Goal: Task Accomplishment & Management: Complete application form

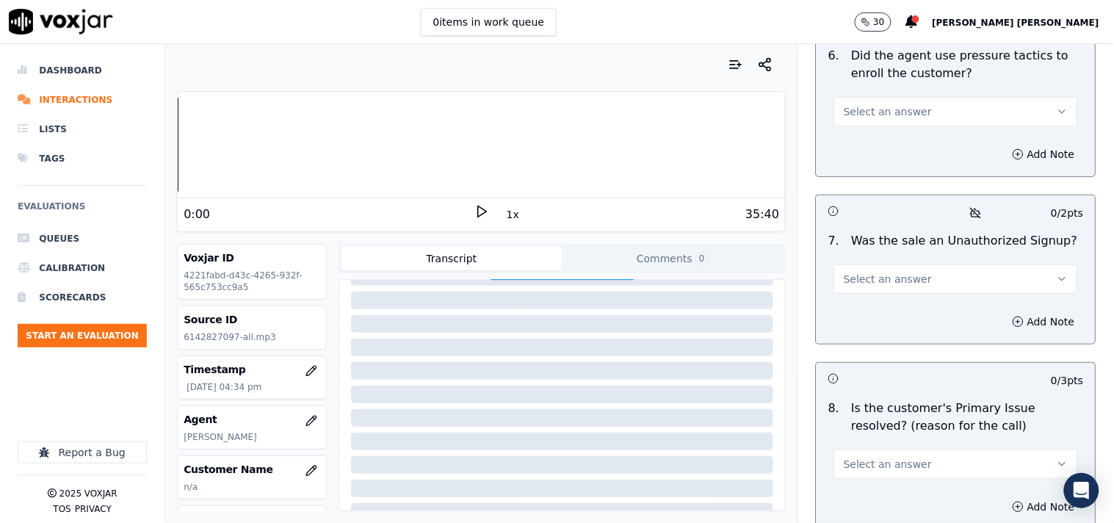
scroll to position [4457, 0]
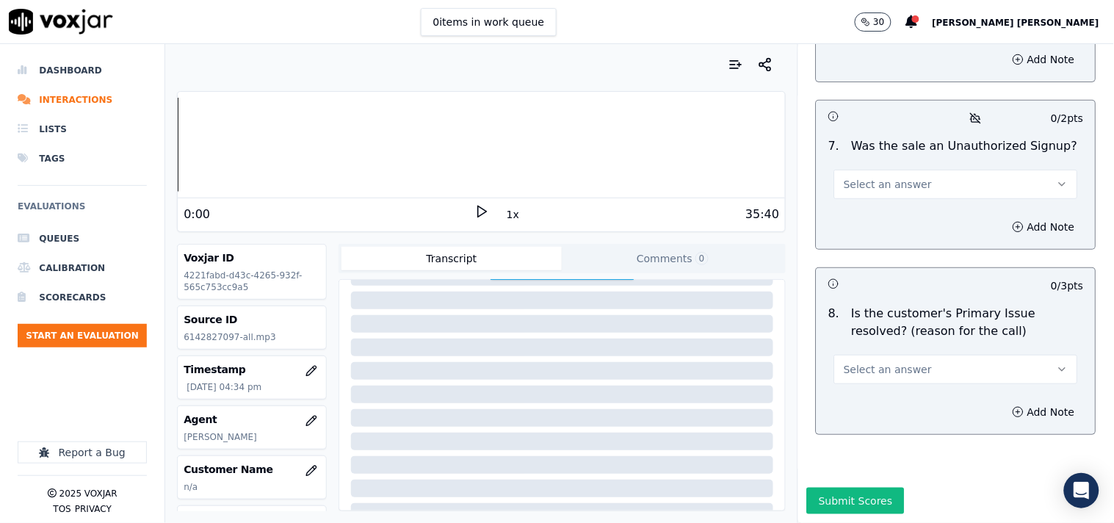
click at [869, 487] on div "Submit Scores" at bounding box center [956, 504] width 316 height 35
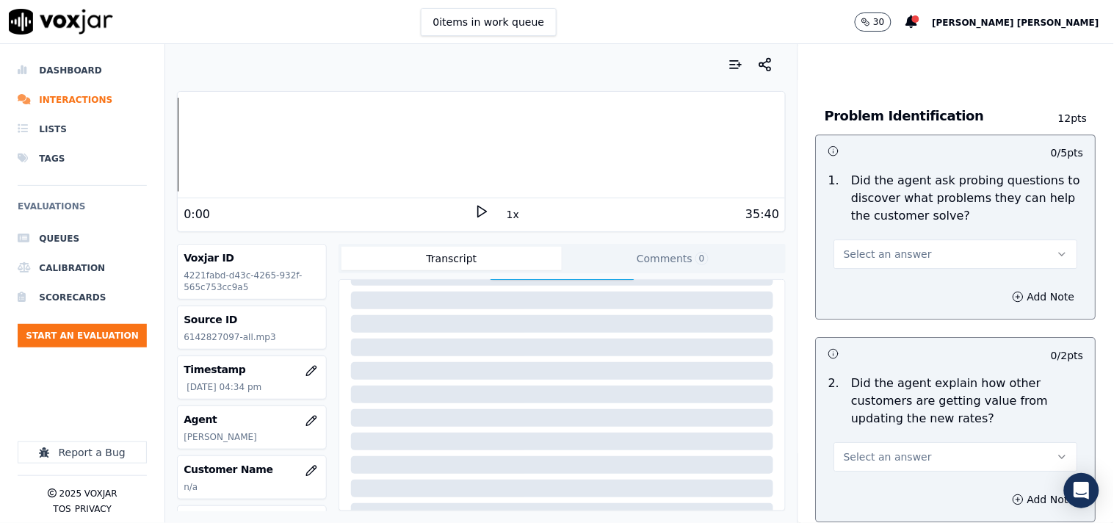
scroll to position [0, 0]
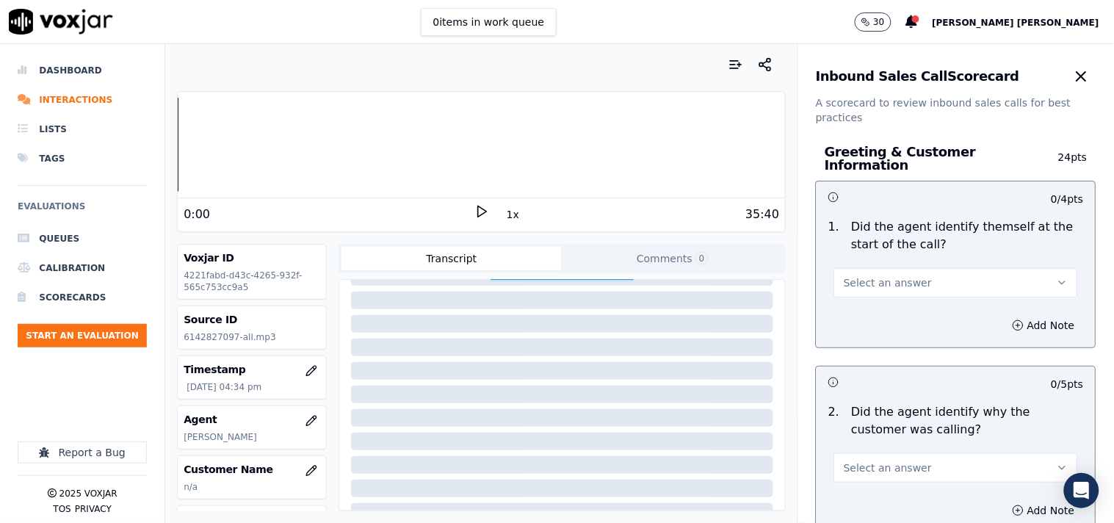
click at [970, 255] on div "Select an answer" at bounding box center [955, 275] width 267 height 44
click at [970, 272] on button "Select an answer" at bounding box center [956, 282] width 244 height 29
click at [905, 316] on div "Yes" at bounding box center [930, 308] width 216 height 23
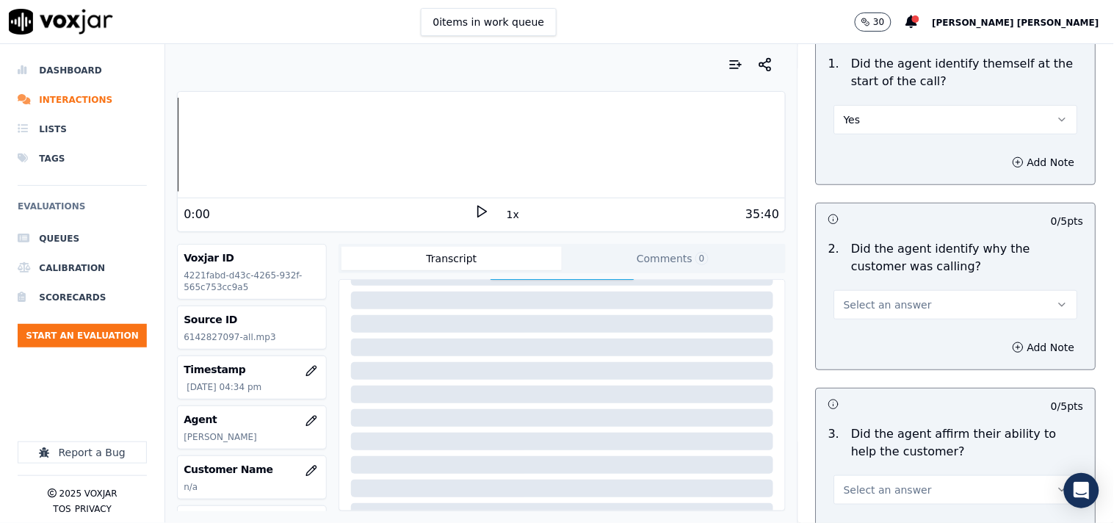
click at [905, 316] on div "2 . Did the agent identify why the customer was calling? Select an answer" at bounding box center [955, 279] width 279 height 91
click at [918, 297] on button "Select an answer" at bounding box center [956, 304] width 244 height 29
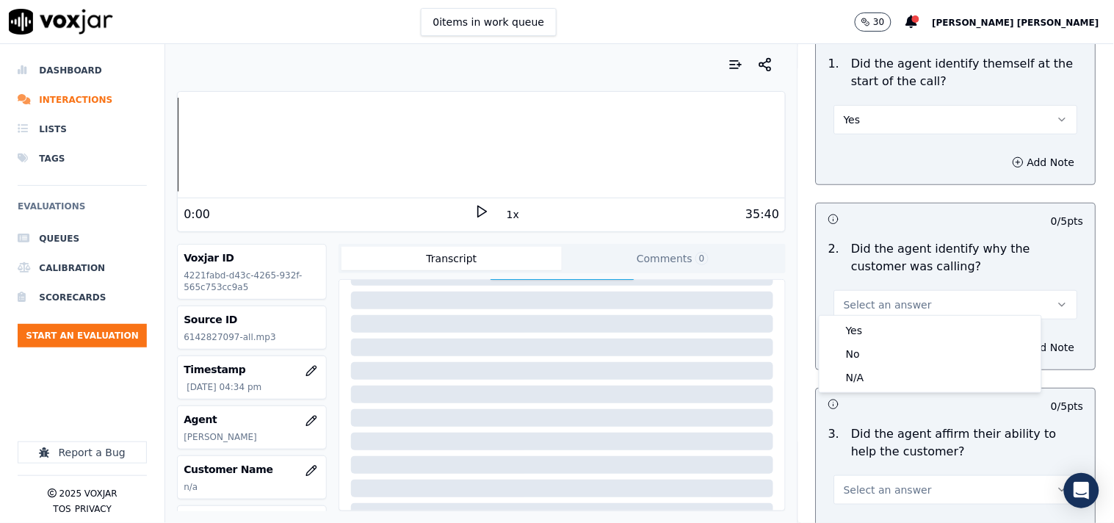
click at [896, 320] on div "Yes" at bounding box center [930, 330] width 216 height 23
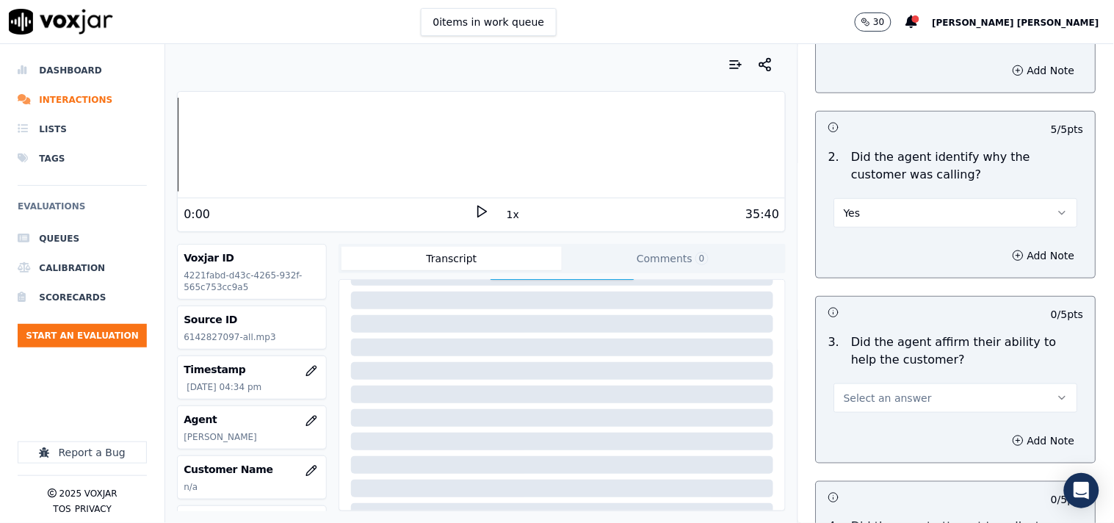
scroll to position [407, 0]
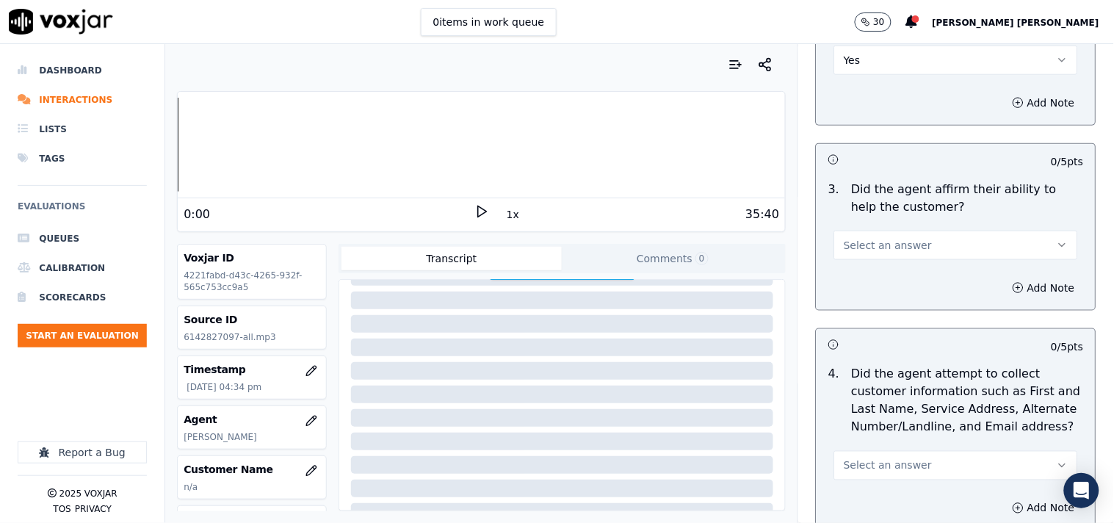
click at [918, 244] on button "Select an answer" at bounding box center [956, 244] width 244 height 29
click at [911, 264] on div "Yes" at bounding box center [930, 270] width 216 height 23
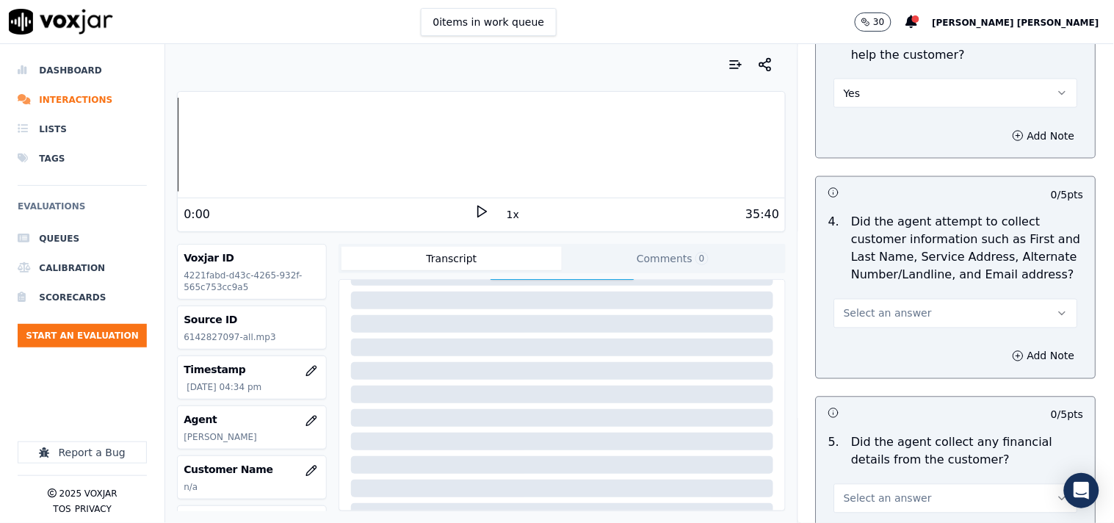
scroll to position [570, 0]
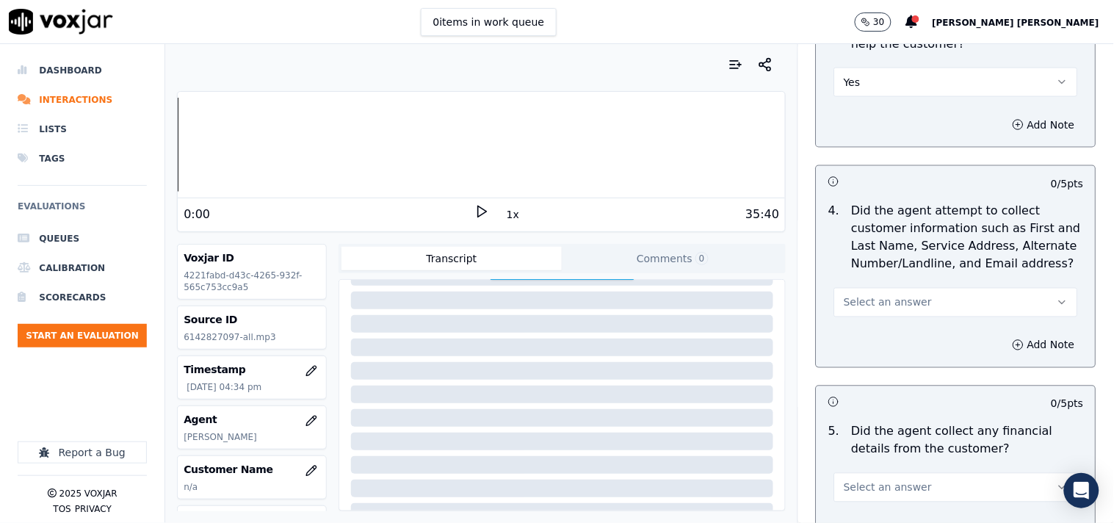
click at [910, 288] on button "Select an answer" at bounding box center [956, 302] width 244 height 29
click at [892, 322] on div "Yes" at bounding box center [930, 327] width 216 height 23
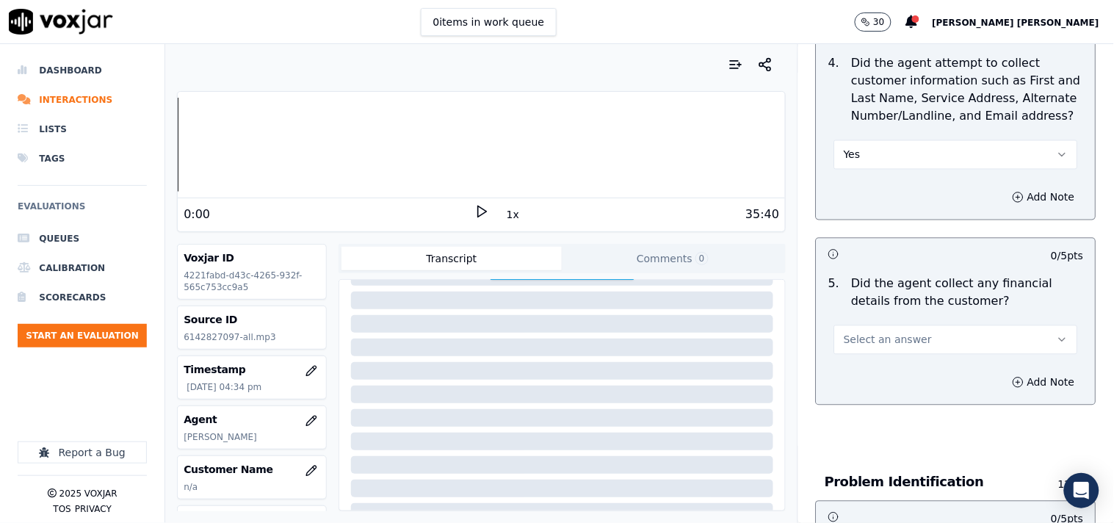
scroll to position [734, 0]
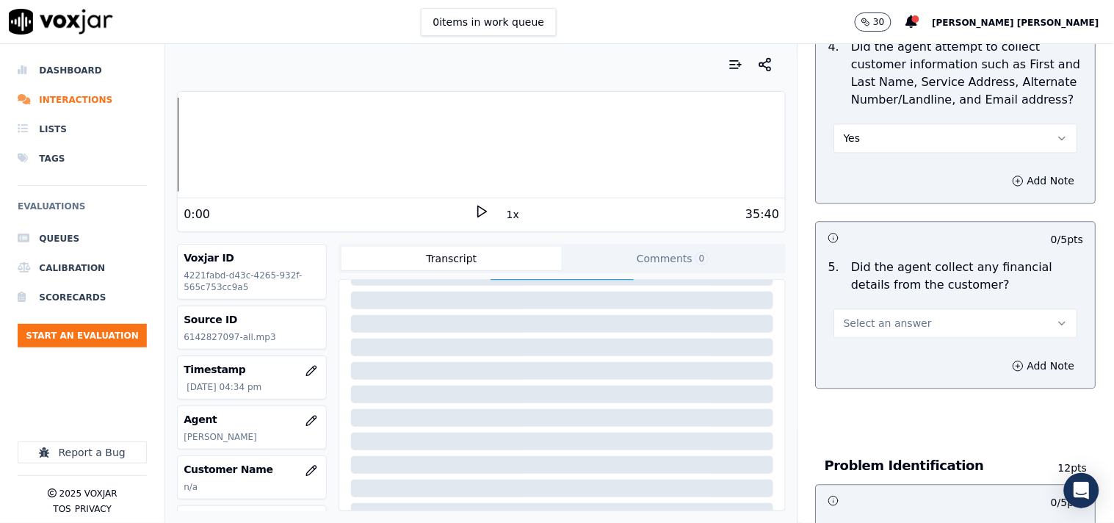
click at [892, 321] on span "Select an answer" at bounding box center [887, 323] width 88 height 15
click at [887, 345] on div "Yes" at bounding box center [930, 349] width 216 height 23
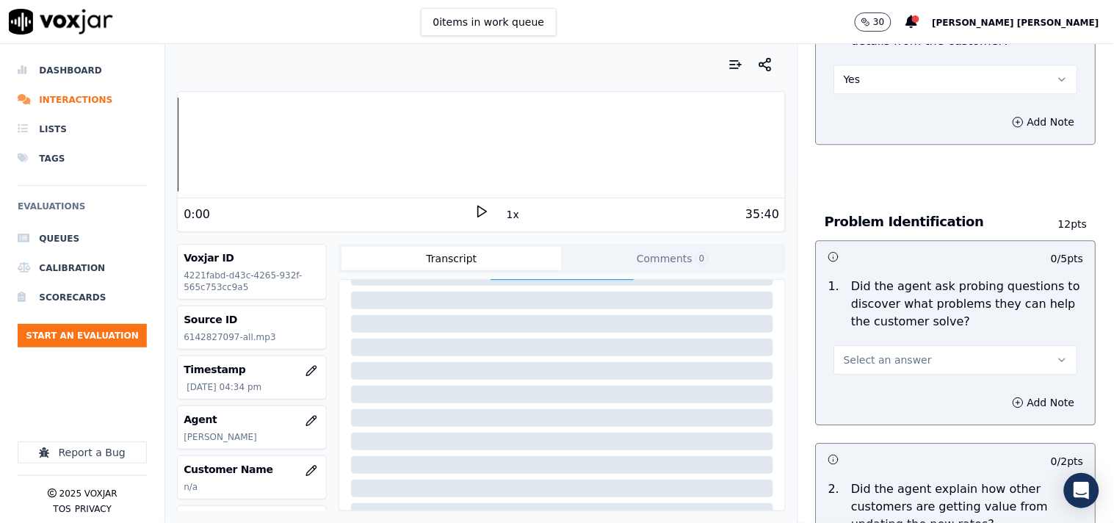
click at [886, 345] on button "Select an answer" at bounding box center [956, 359] width 244 height 29
click at [863, 375] on div "Yes" at bounding box center [930, 385] width 216 height 23
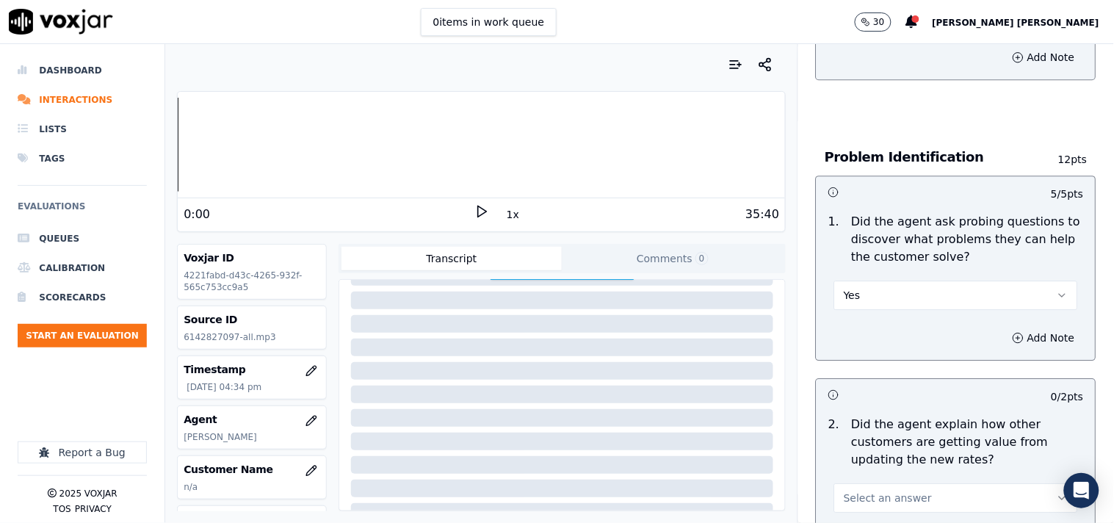
scroll to position [1141, 0]
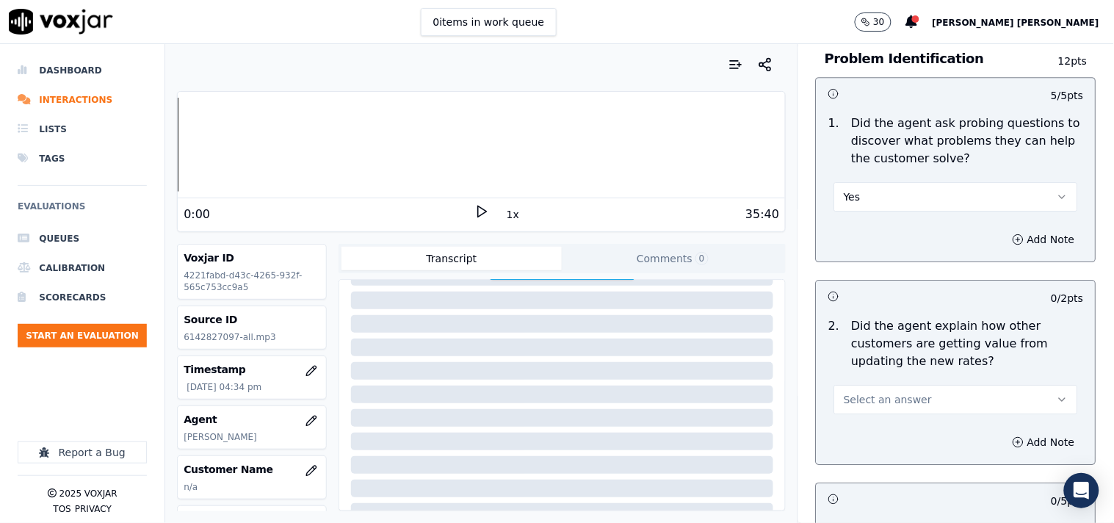
click at [854, 393] on span "Select an answer" at bounding box center [887, 399] width 88 height 15
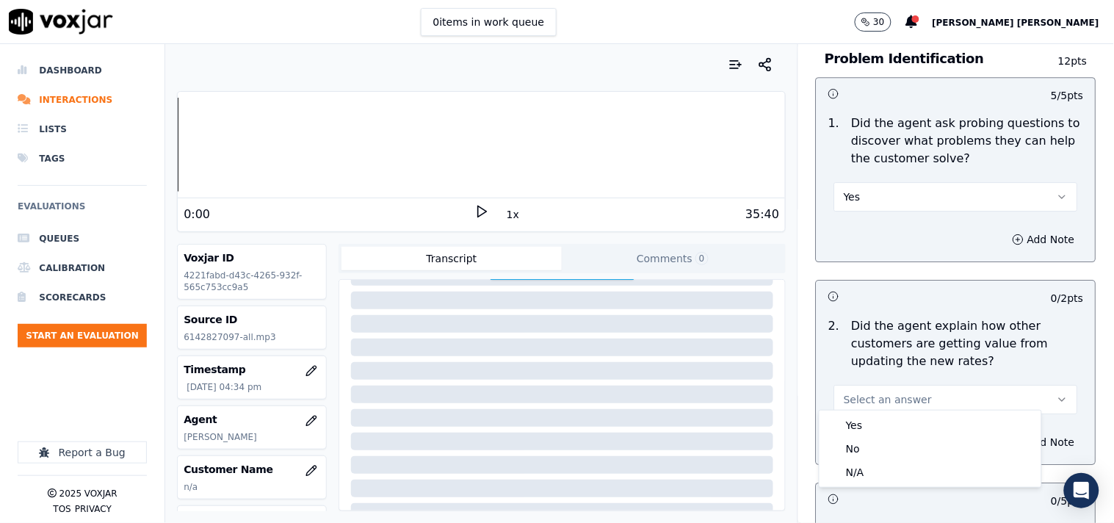
click at [851, 413] on div "Yes" at bounding box center [930, 424] width 216 height 23
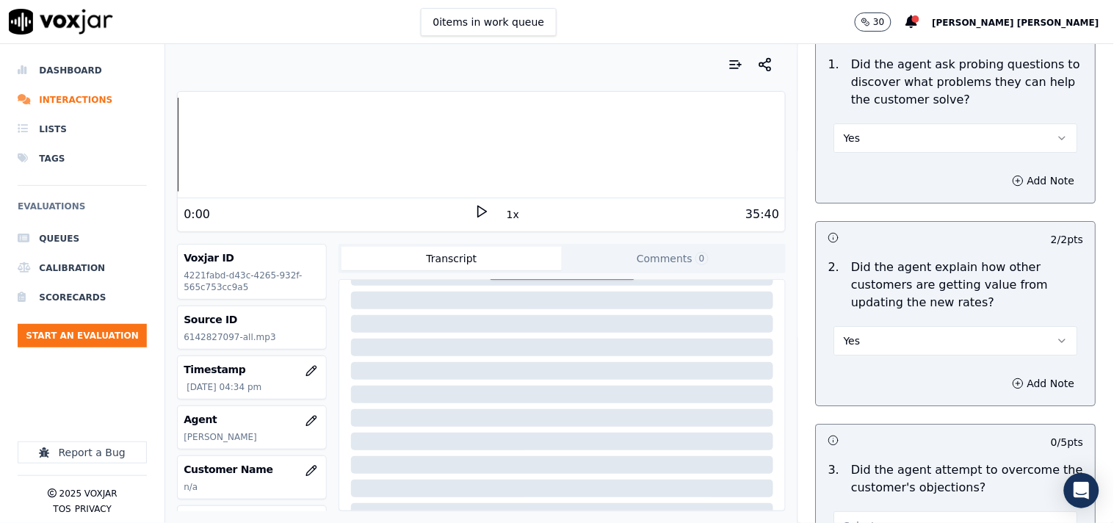
scroll to position [1223, 0]
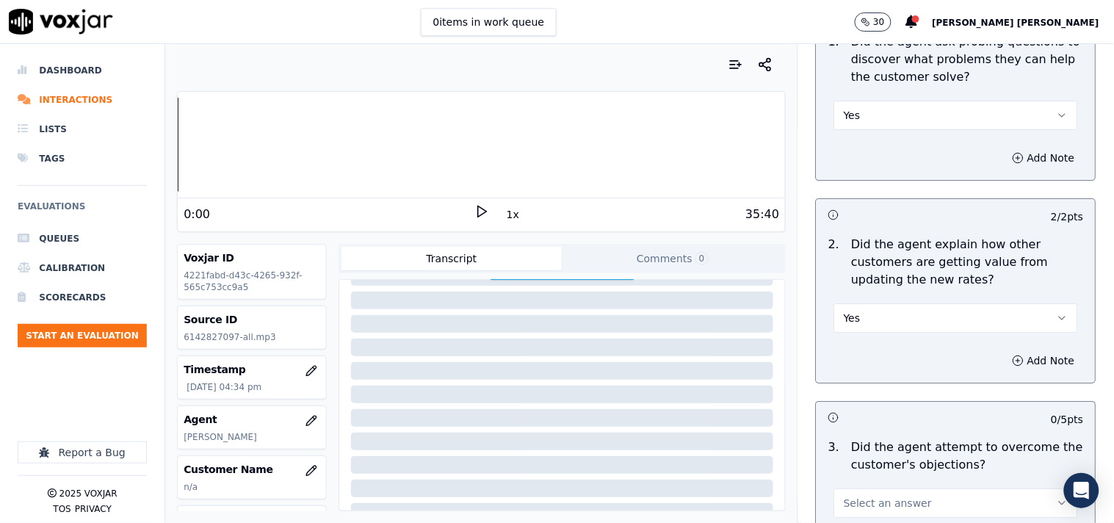
drag, startPoint x: 885, startPoint y: 309, endPoint x: 879, endPoint y: 320, distance: 12.2
click at [884, 309] on button "Yes" at bounding box center [956, 317] width 244 height 29
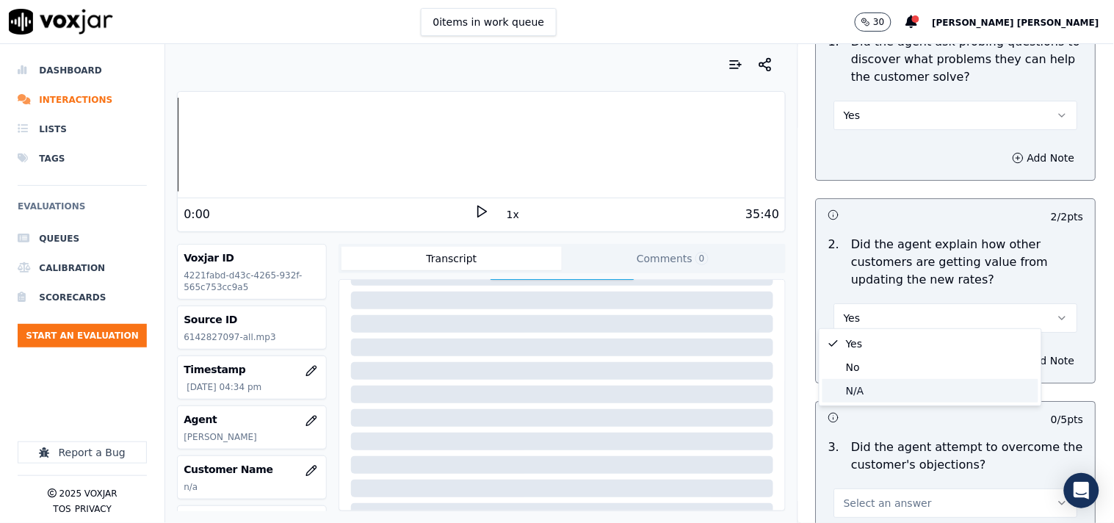
click at [863, 384] on div "N/A" at bounding box center [930, 390] width 216 height 23
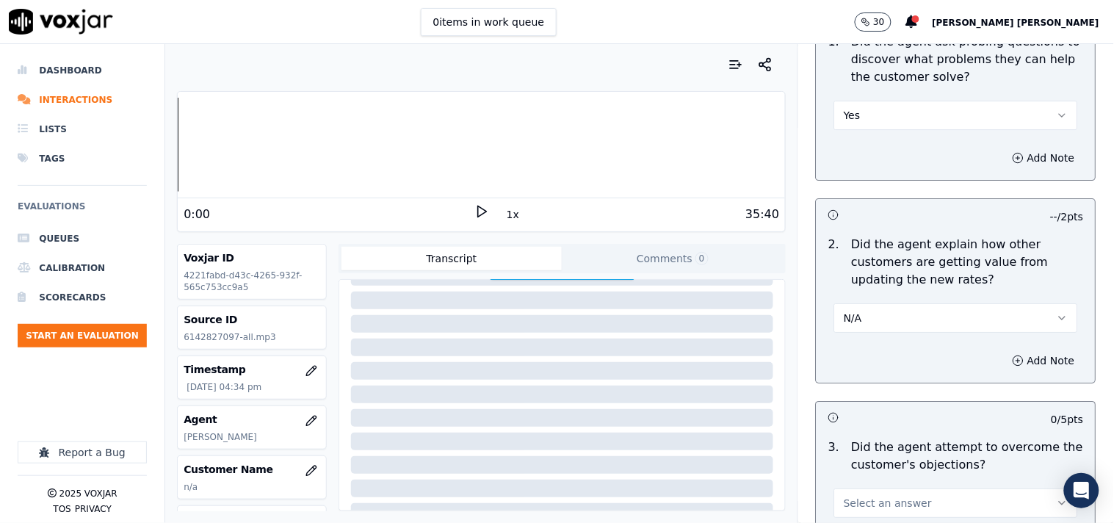
scroll to position [1468, 0]
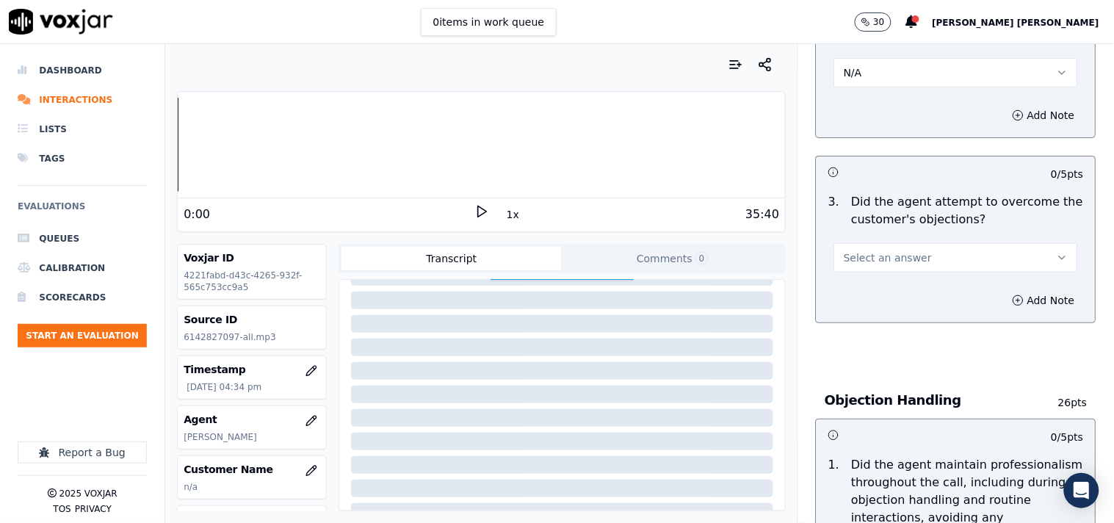
click at [909, 230] on div "Select an answer" at bounding box center [955, 250] width 267 height 44
click at [903, 250] on span "Select an answer" at bounding box center [887, 257] width 88 height 15
click at [885, 283] on div "Yes" at bounding box center [930, 283] width 216 height 23
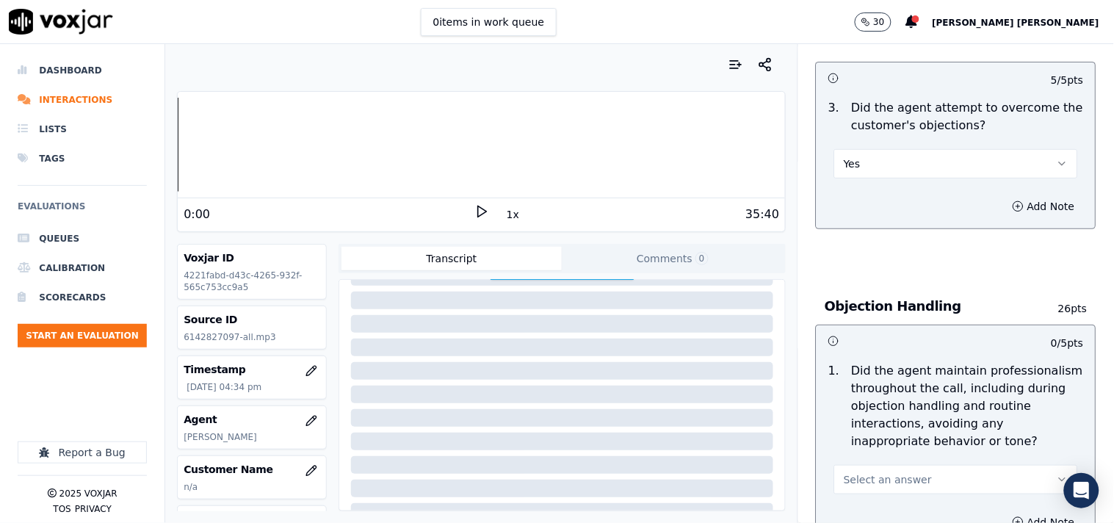
scroll to position [1713, 0]
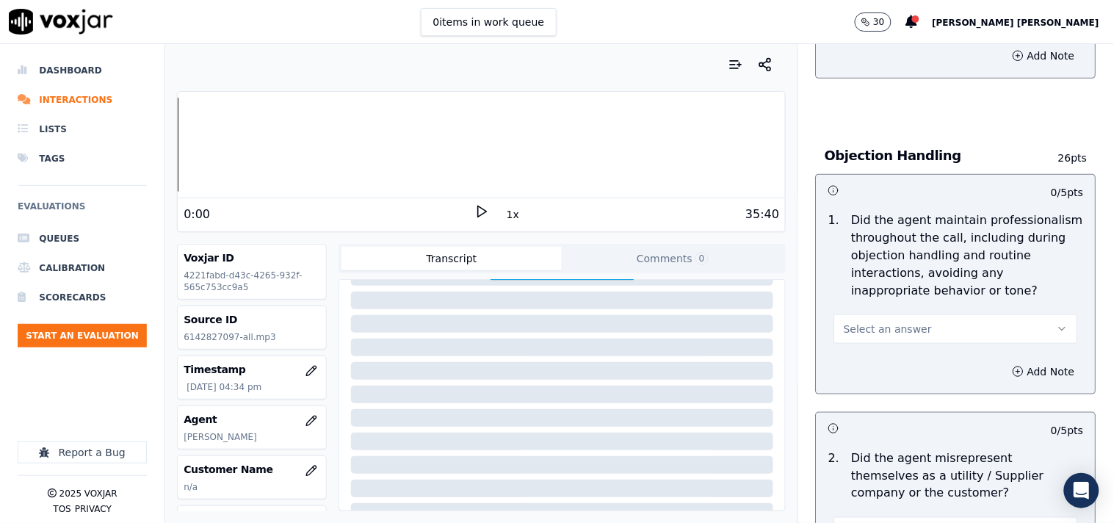
click at [868, 322] on span "Select an answer" at bounding box center [887, 329] width 88 height 15
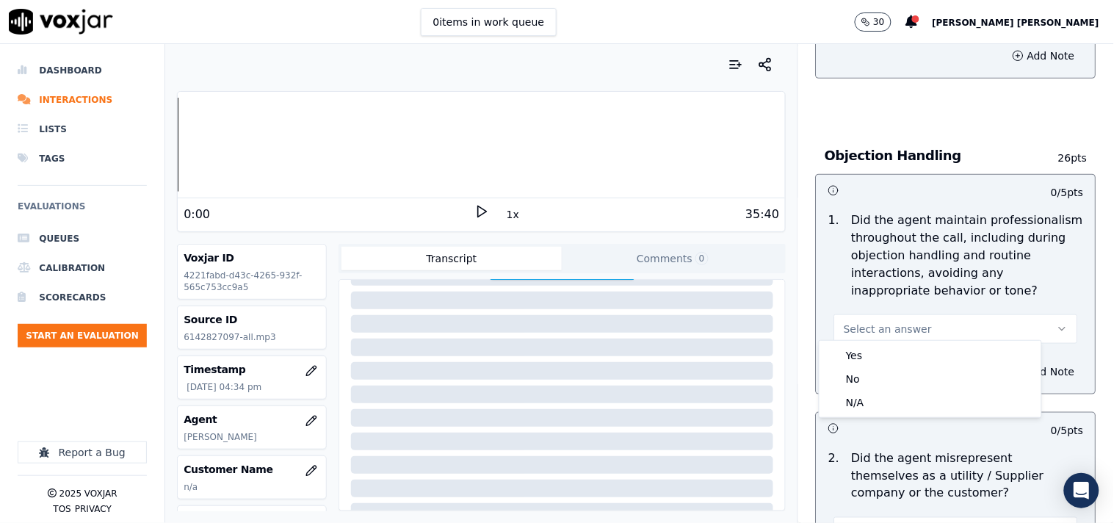
click at [867, 344] on div "Yes" at bounding box center [930, 355] width 216 height 23
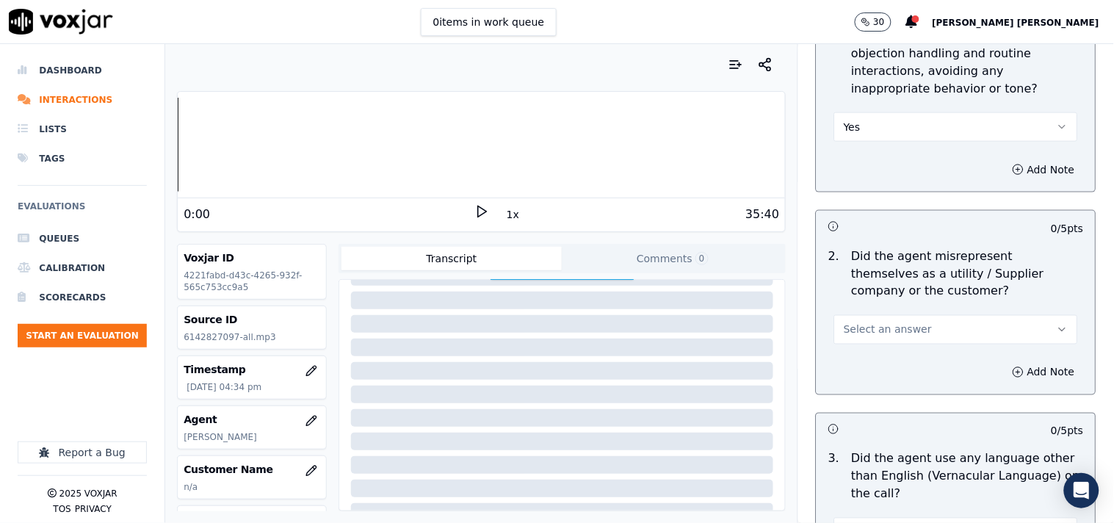
scroll to position [1957, 0]
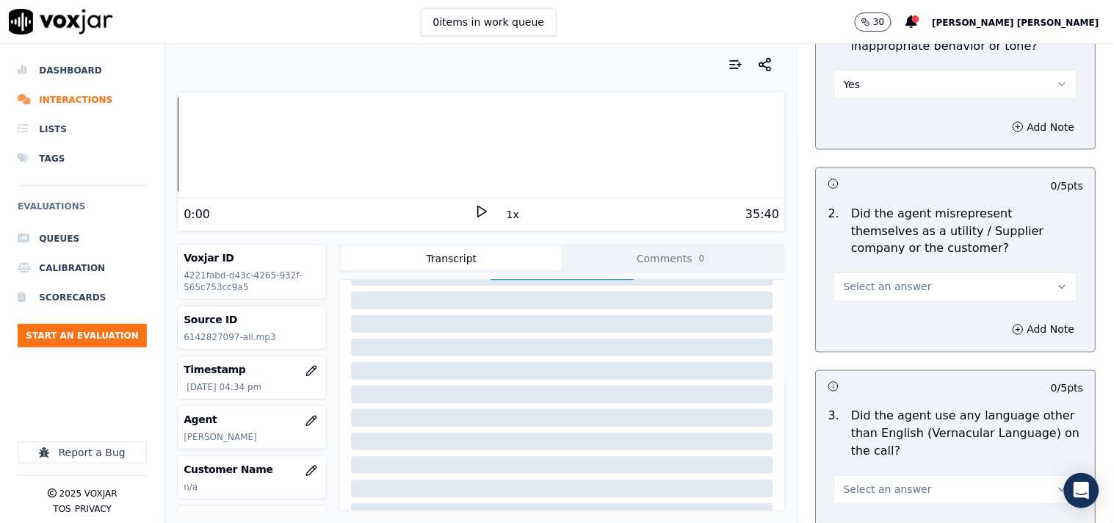
click at [871, 284] on span "Select an answer" at bounding box center [887, 287] width 88 height 15
click at [871, 336] on div "No" at bounding box center [930, 336] width 216 height 23
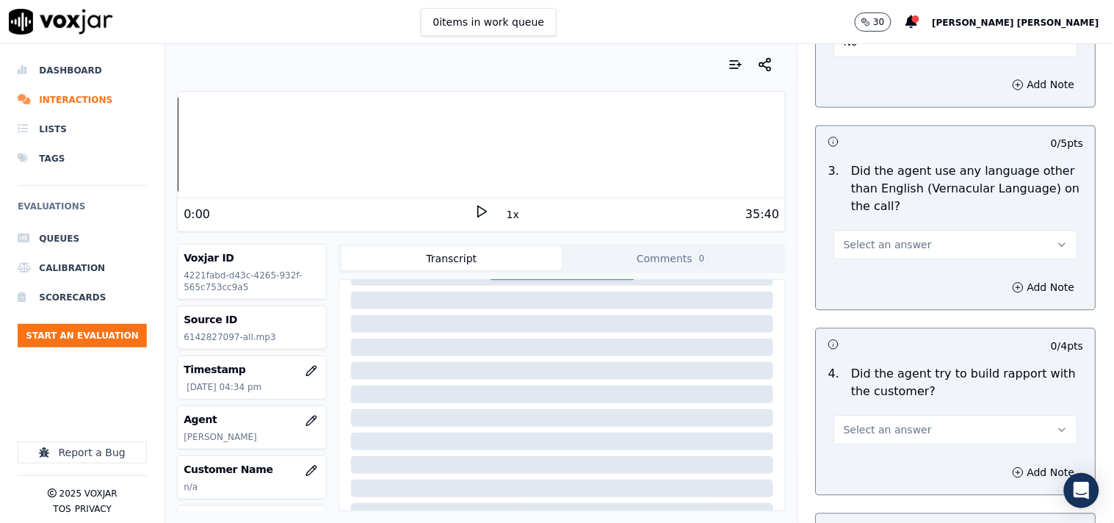
click at [899, 241] on span "Select an answer" at bounding box center [887, 244] width 88 height 15
click at [875, 292] on div "No" at bounding box center [930, 294] width 216 height 23
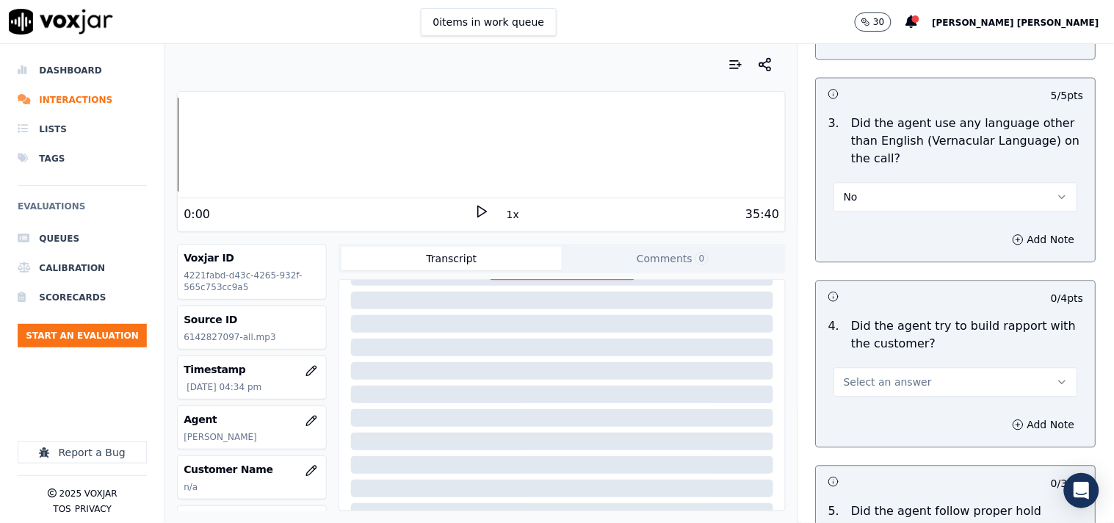
scroll to position [2284, 0]
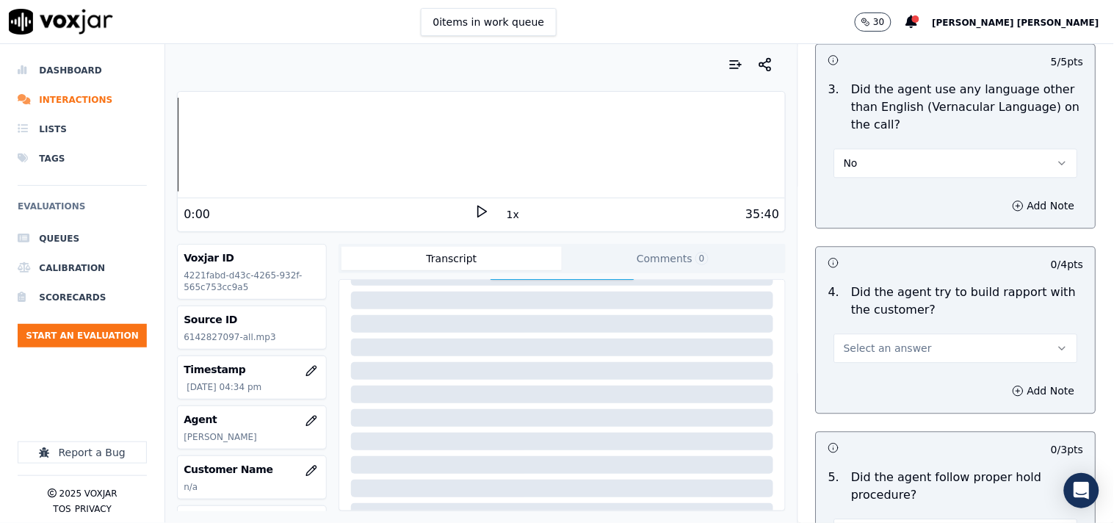
click at [886, 333] on button "Select an answer" at bounding box center [956, 347] width 244 height 29
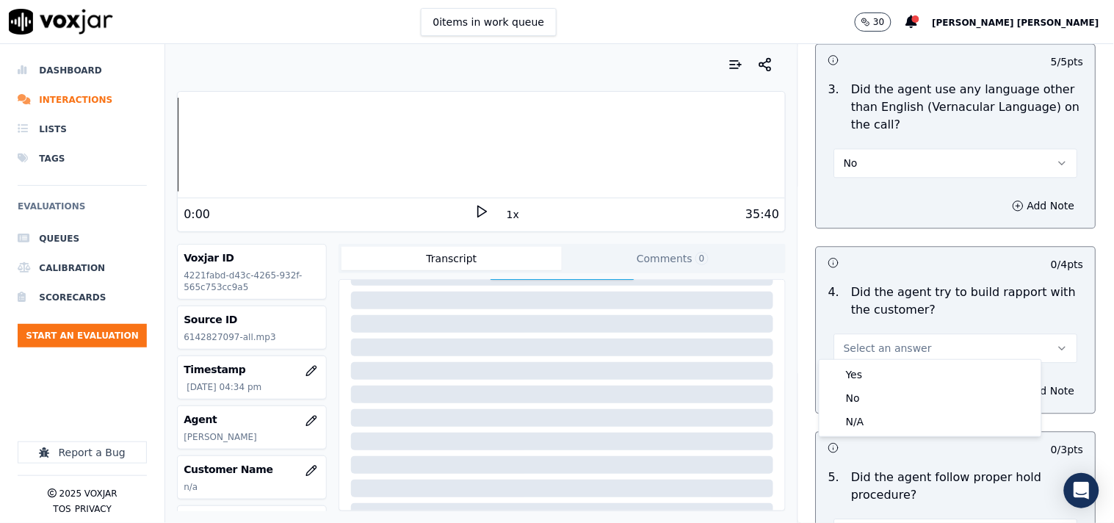
click at [882, 341] on span "Select an answer" at bounding box center [887, 348] width 88 height 15
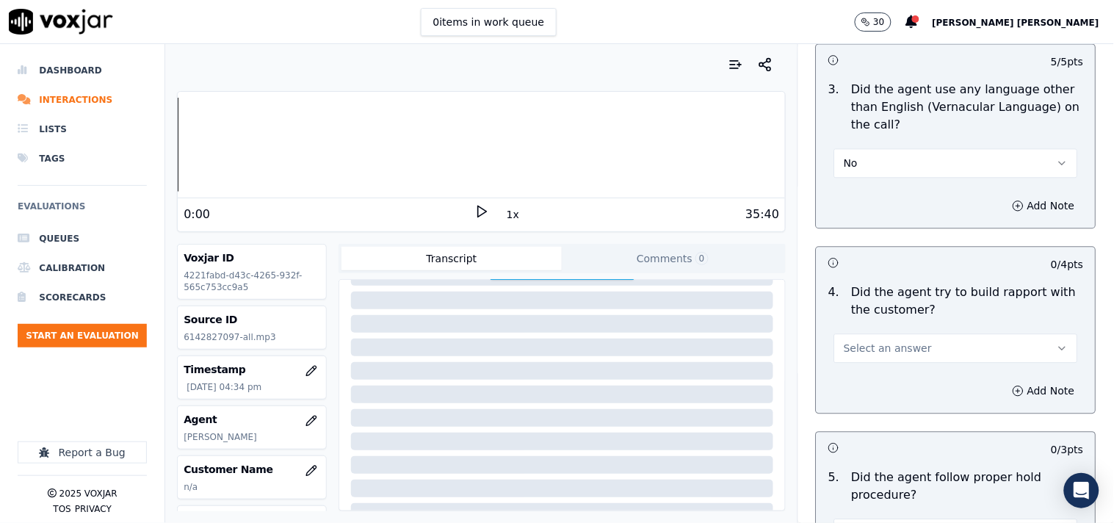
click at [882, 341] on span "Select an answer" at bounding box center [887, 348] width 88 height 15
click at [882, 365] on div "Yes" at bounding box center [930, 374] width 216 height 23
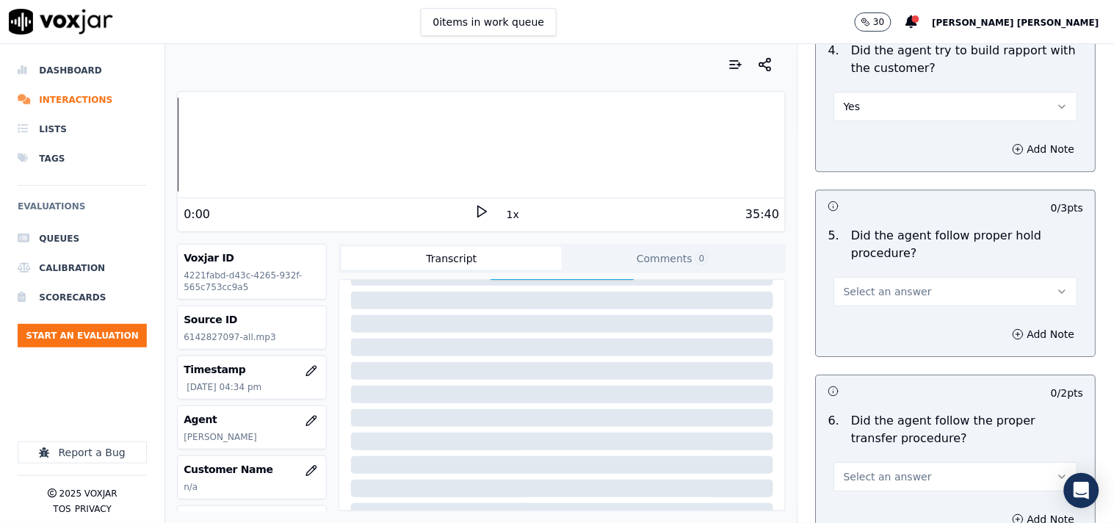
scroll to position [2528, 0]
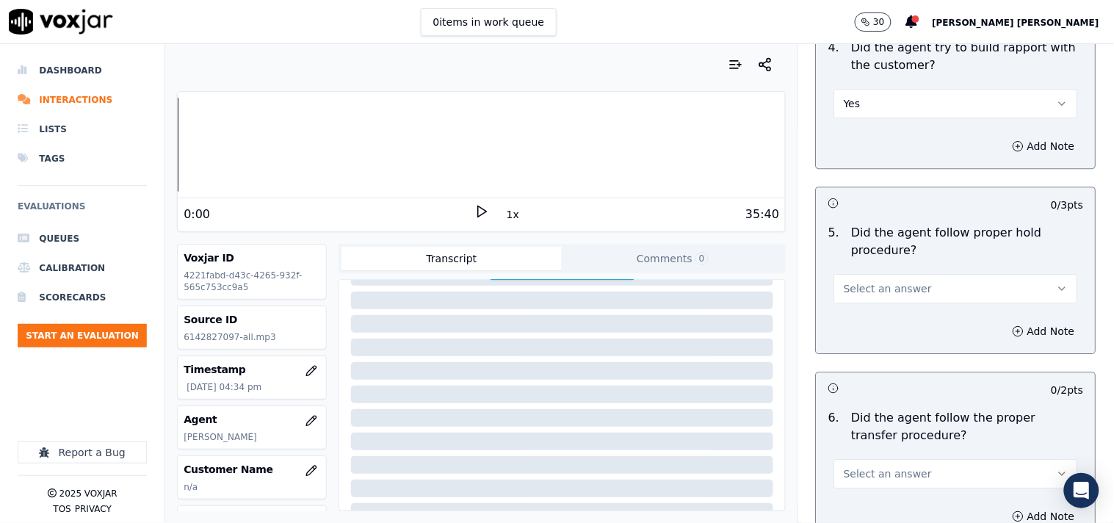
click at [885, 288] on span "Select an answer" at bounding box center [887, 288] width 88 height 15
click at [882, 305] on div "Yes" at bounding box center [930, 314] width 216 height 23
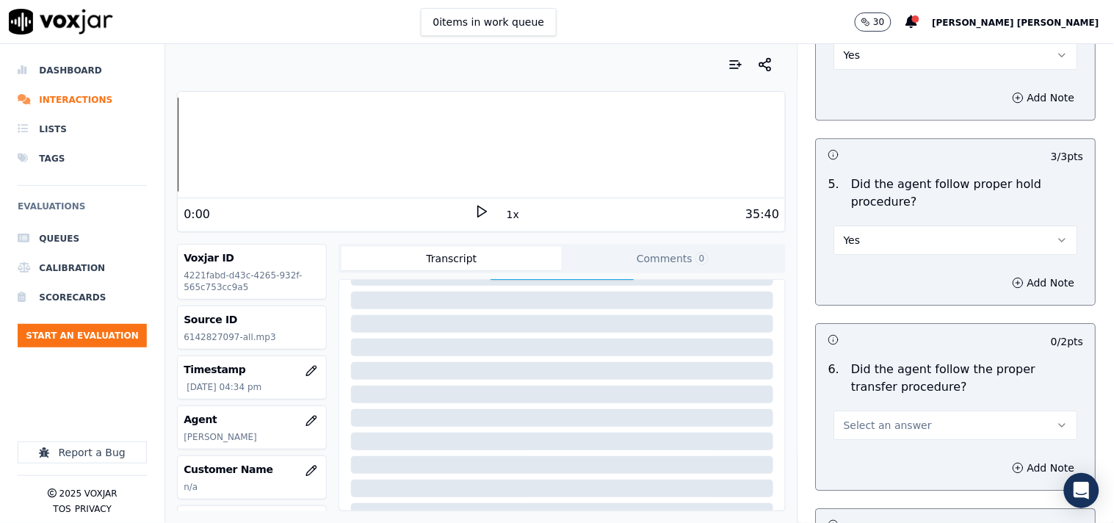
scroll to position [2610, 0]
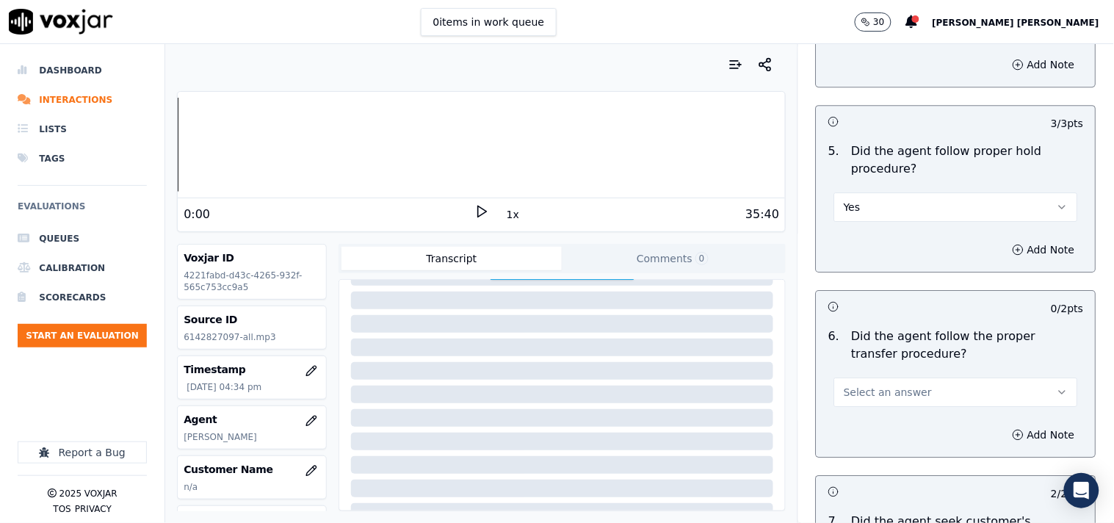
click at [893, 387] on span "Select an answer" at bounding box center [887, 392] width 88 height 15
click at [876, 426] on div "Yes" at bounding box center [930, 418] width 216 height 23
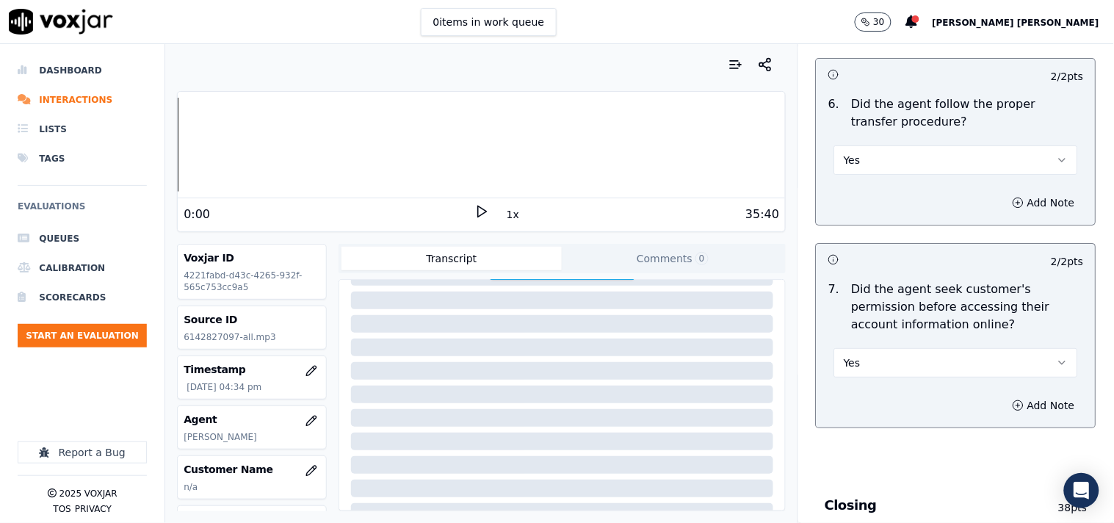
scroll to position [2854, 0]
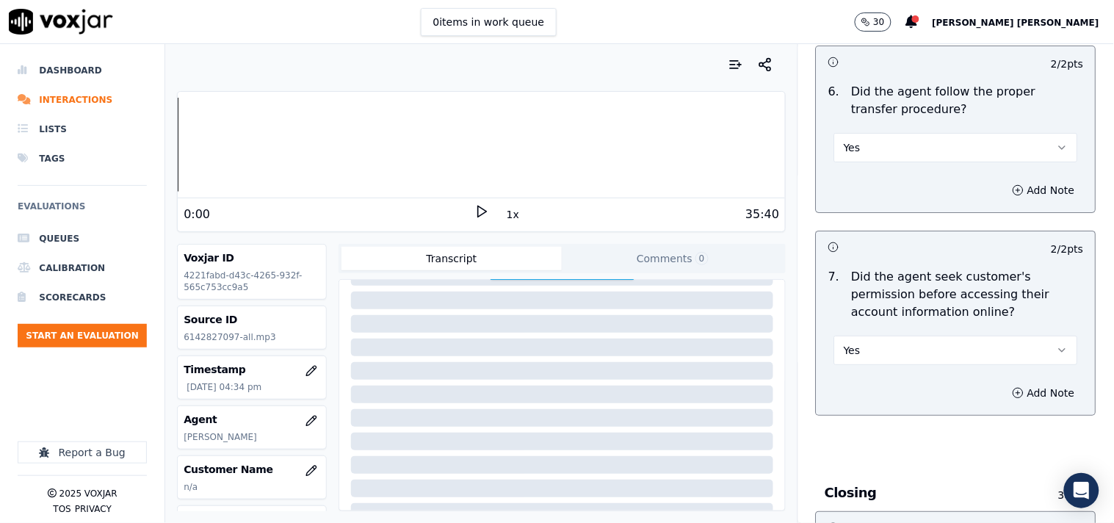
click at [915, 338] on button "Yes" at bounding box center [956, 349] width 244 height 29
click at [862, 372] on div "Yes" at bounding box center [930, 376] width 216 height 23
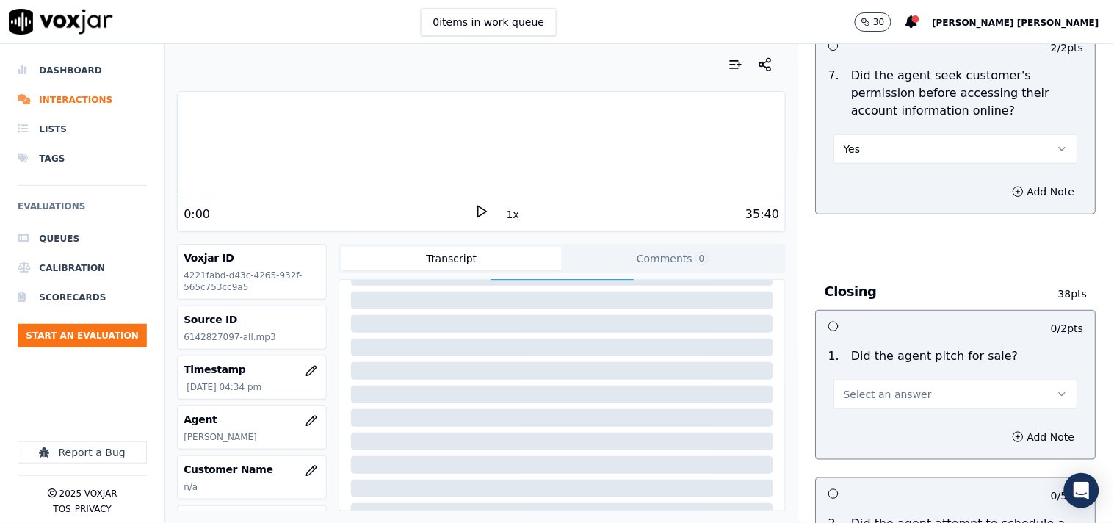
scroll to position [3099, 0]
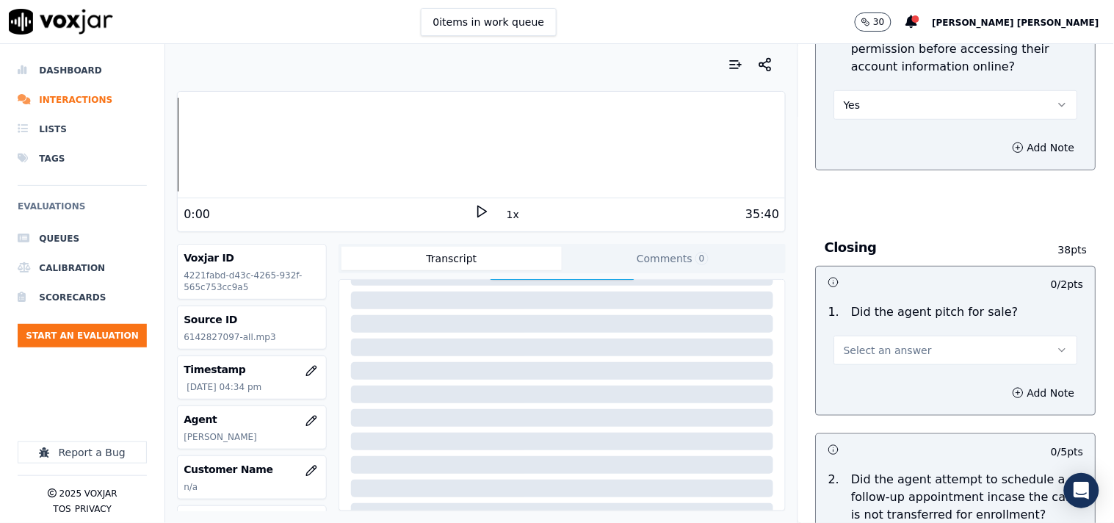
click at [877, 352] on button "Select an answer" at bounding box center [956, 349] width 244 height 29
click at [874, 380] on div "Yes" at bounding box center [930, 377] width 216 height 23
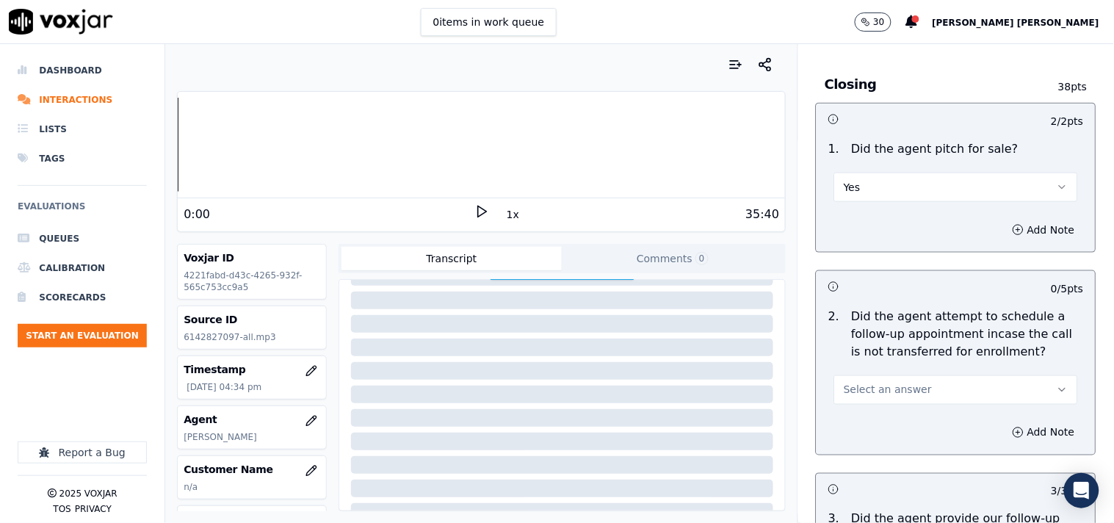
click at [876, 375] on button "Select an answer" at bounding box center [956, 389] width 244 height 29
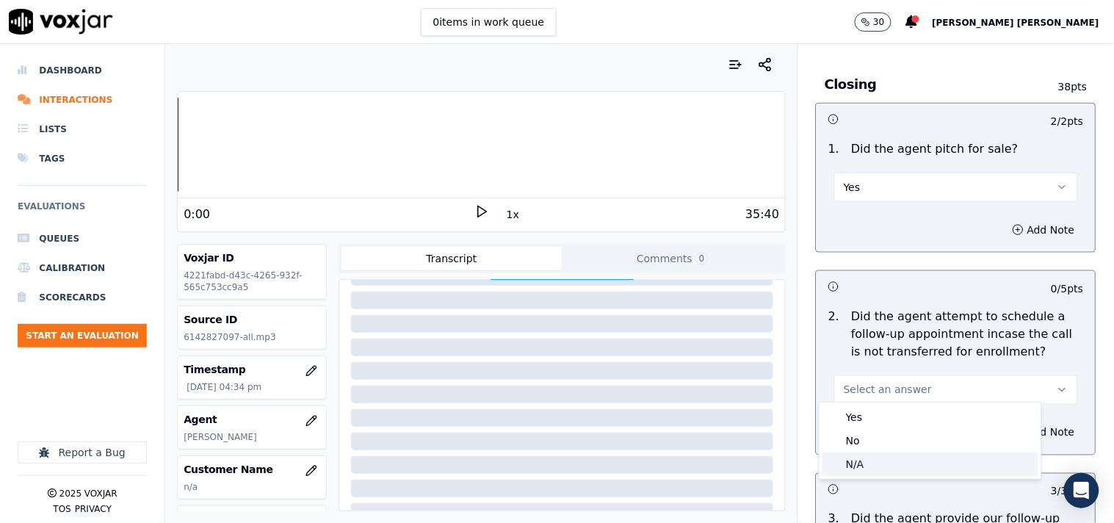
drag, startPoint x: 866, startPoint y: 444, endPoint x: 866, endPoint y: 462, distance: 18.4
click at [866, 462] on div "Yes No N/A" at bounding box center [930, 440] width 222 height 76
click at [866, 462] on div "N/A" at bounding box center [930, 463] width 216 height 23
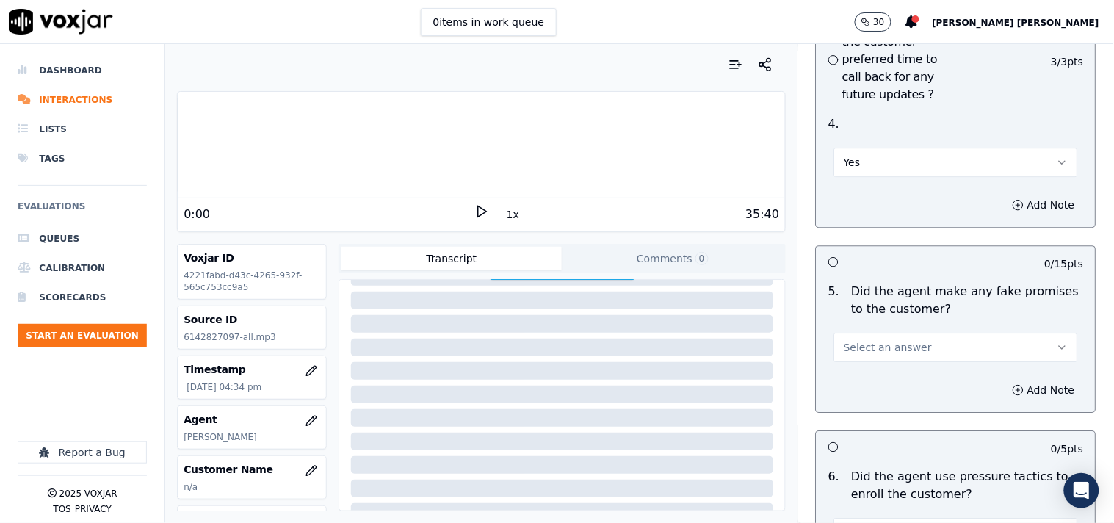
scroll to position [3915, 0]
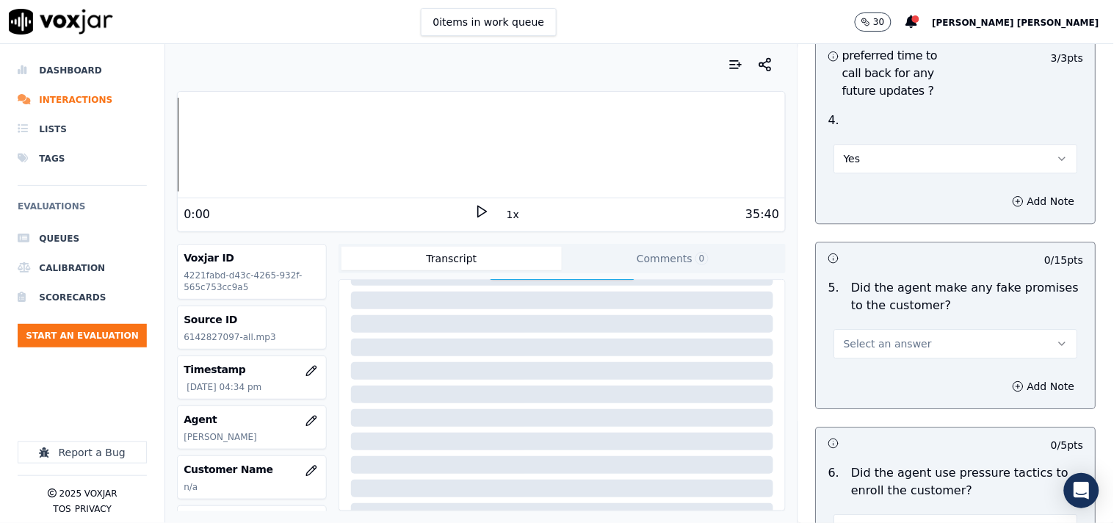
click at [920, 333] on button "Select an answer" at bounding box center [956, 343] width 244 height 29
click at [882, 388] on div "No" at bounding box center [930, 393] width 216 height 23
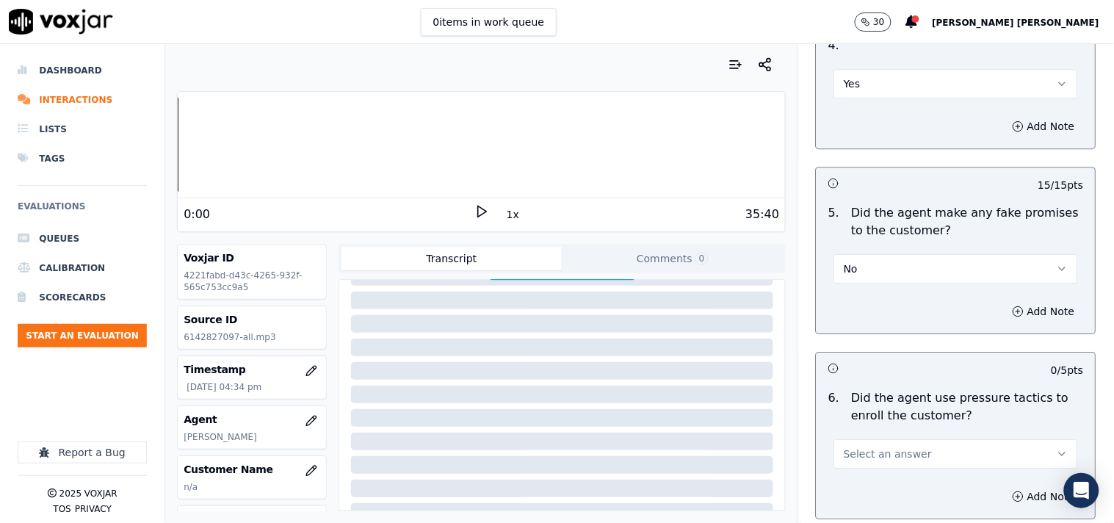
scroll to position [4078, 0]
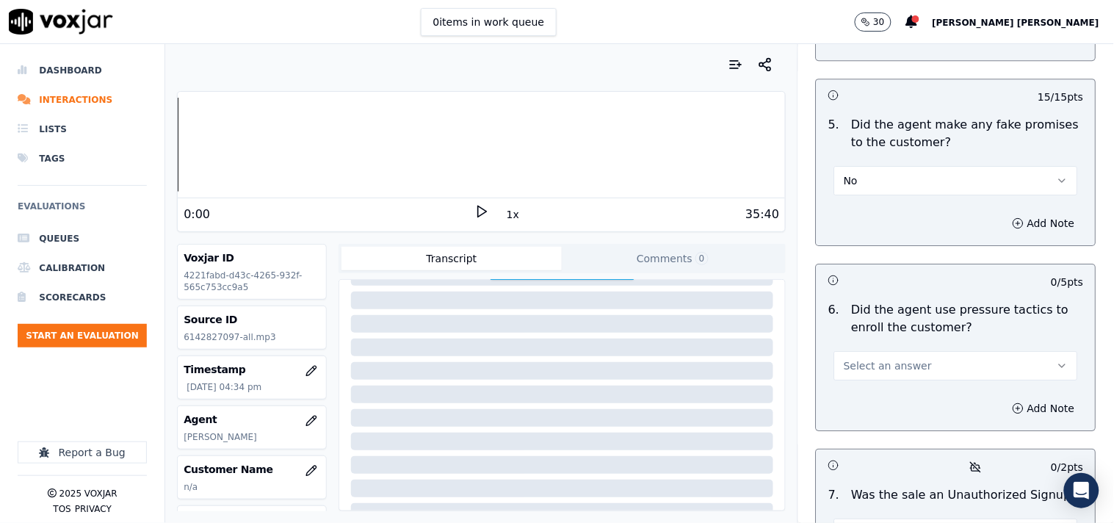
click at [892, 360] on span "Select an answer" at bounding box center [887, 365] width 88 height 15
click at [875, 418] on div "No" at bounding box center [930, 415] width 216 height 23
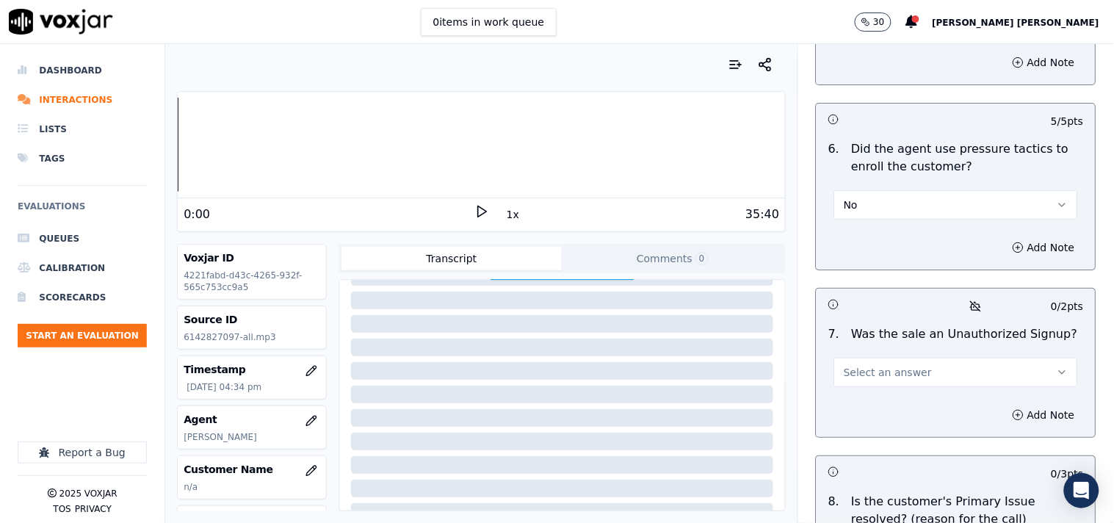
scroll to position [4404, 0]
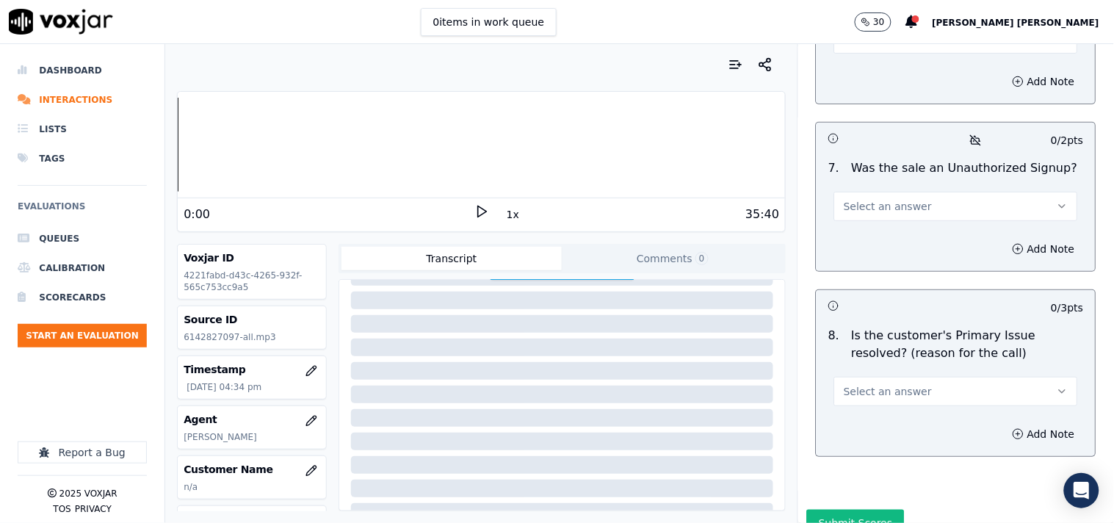
click at [904, 211] on button "Select an answer" at bounding box center [956, 206] width 244 height 29
click at [899, 261] on div "No" at bounding box center [930, 257] width 216 height 23
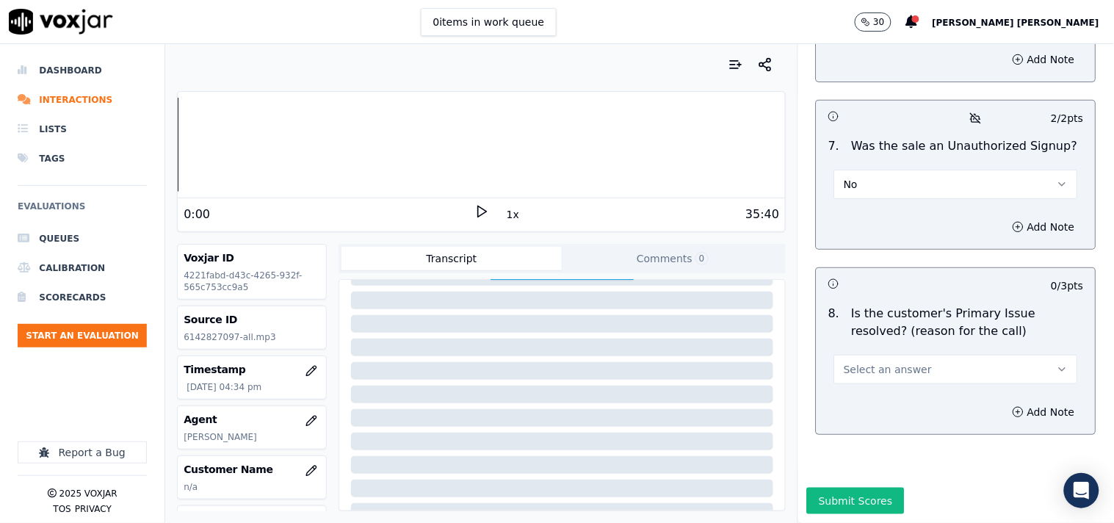
scroll to position [4457, 0]
click at [892, 167] on div "7 . Was the sale an Unauthorized Signup? No" at bounding box center [955, 167] width 279 height 73
click at [893, 170] on button "No" at bounding box center [956, 184] width 244 height 29
click at [889, 235] on div "N/A" at bounding box center [930, 227] width 216 height 23
click at [871, 352] on div "Select an answer" at bounding box center [956, 368] width 244 height 32
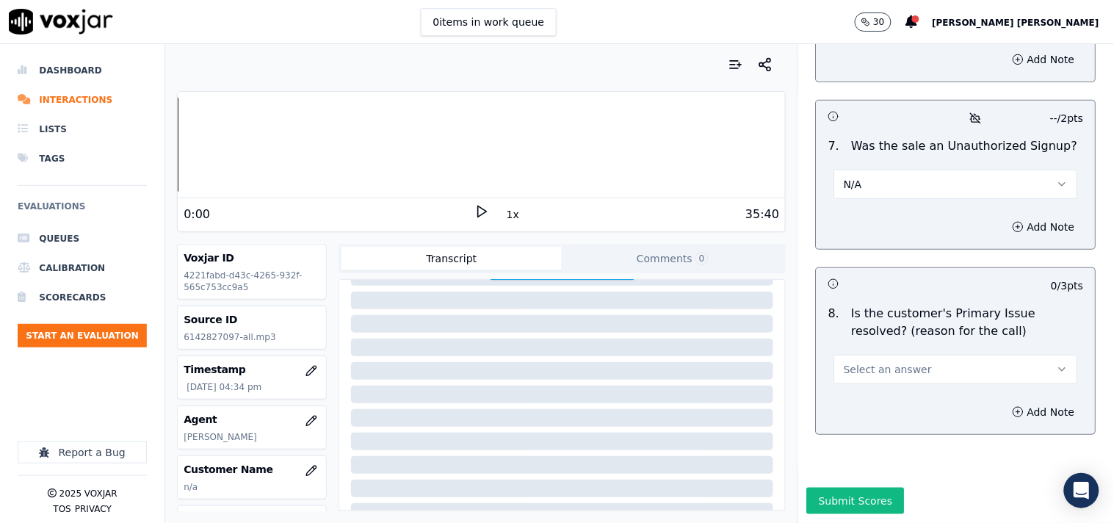
click at [871, 362] on span "Select an answer" at bounding box center [887, 369] width 88 height 15
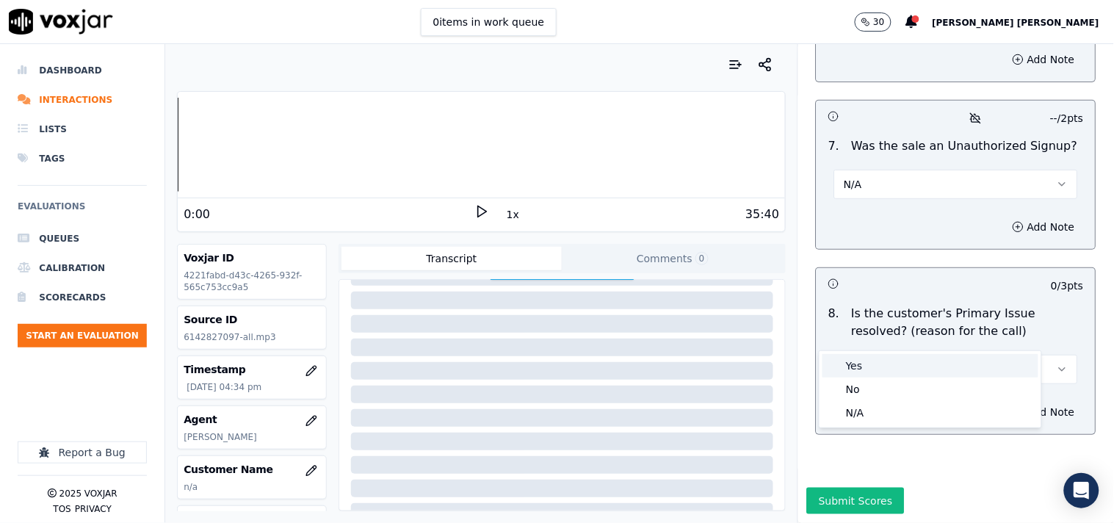
click at [870, 356] on div "Yes" at bounding box center [930, 365] width 216 height 23
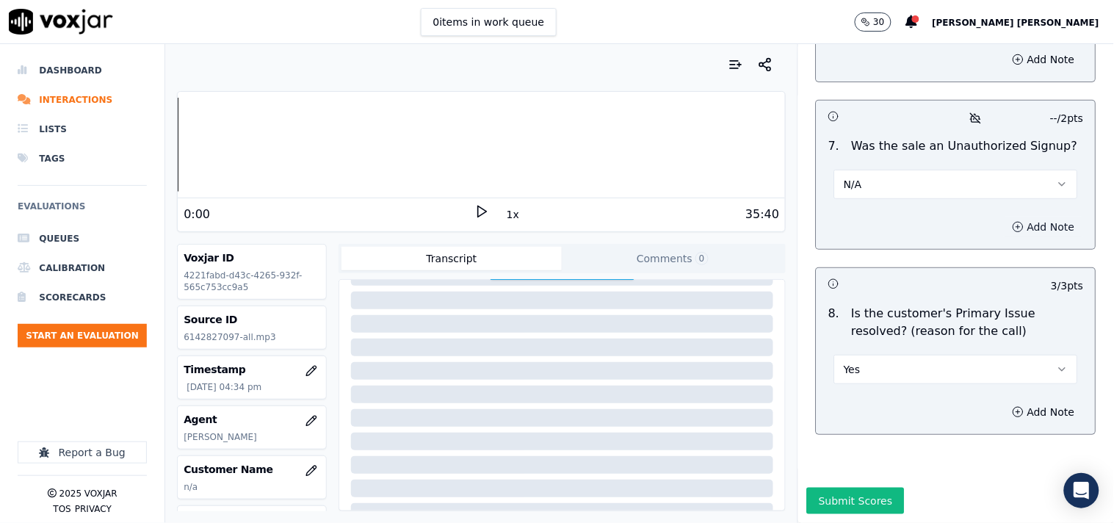
click at [1012, 221] on icon "button" at bounding box center [1018, 227] width 12 height 12
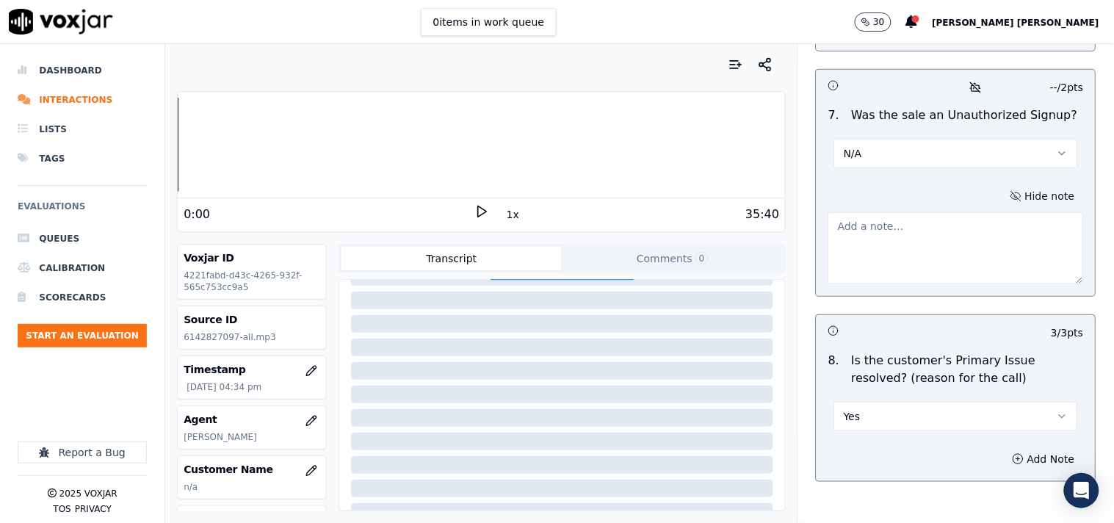
click at [913, 236] on textarea at bounding box center [955, 248] width 255 height 72
paste textarea "Call id-20250915-112121 While doing CTS verification there was line issue from …"
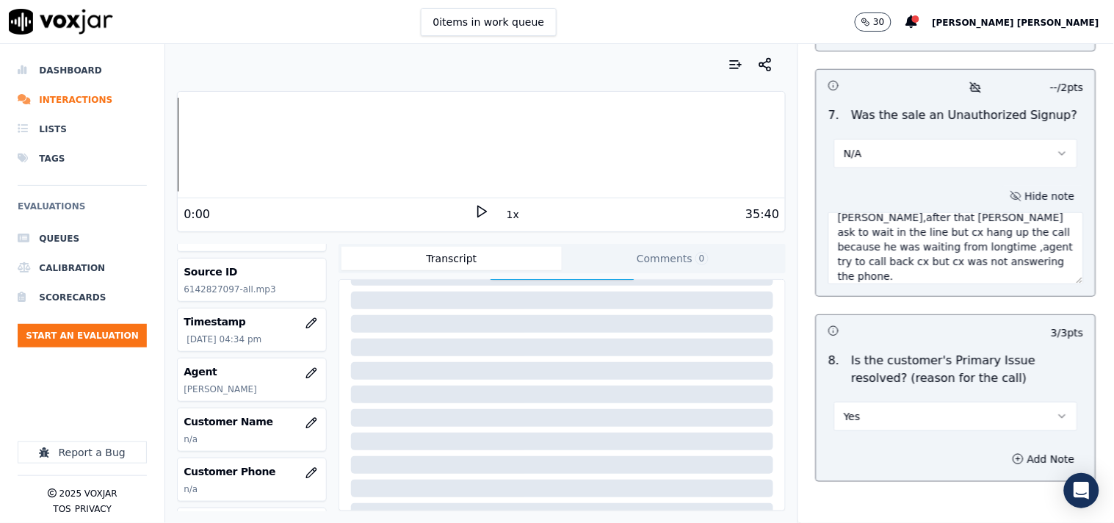
scroll to position [81, 0]
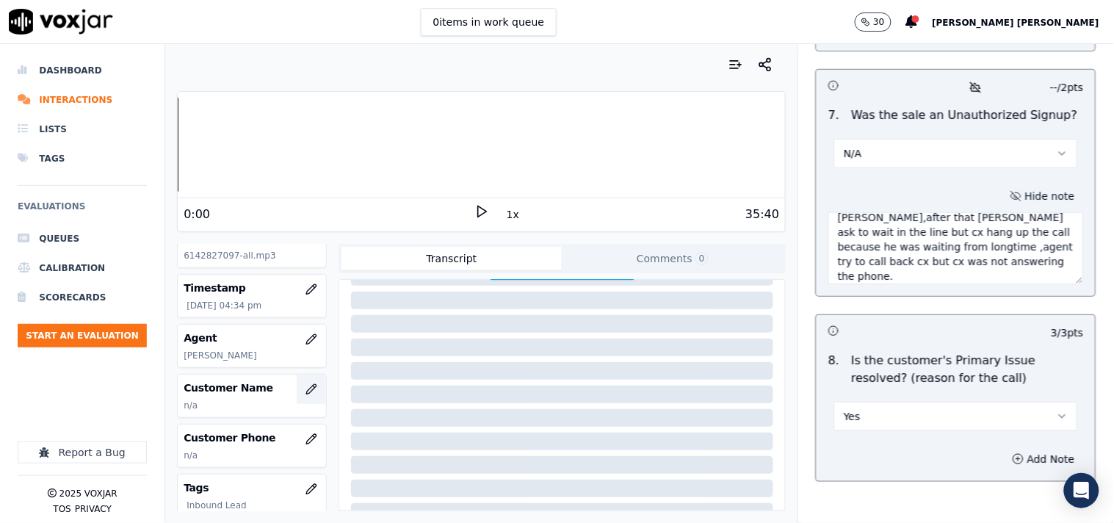
type textarea "Call id-20250915-112121 While doing CTS verification there was line issue from …"
click at [305, 391] on icon "button" at bounding box center [311, 389] width 12 height 12
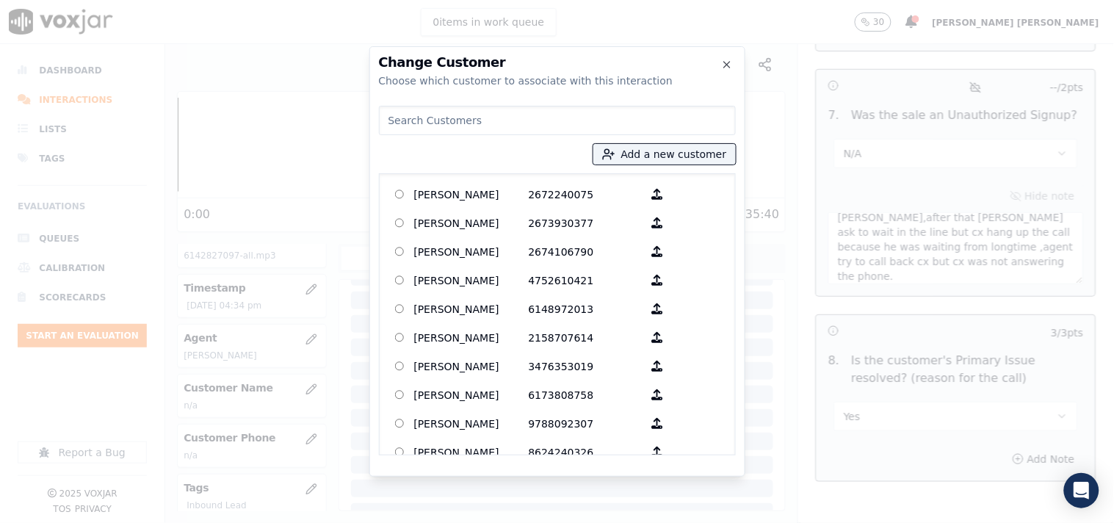
paste input "[PERSON_NAME]"
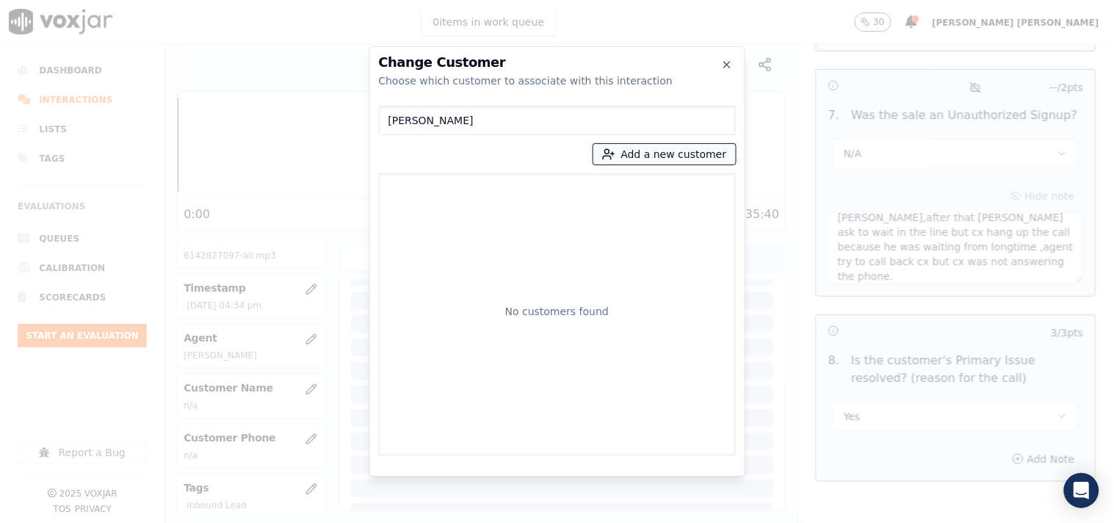
type input "[PERSON_NAME]"
click at [672, 156] on button "Add a new customer" at bounding box center [664, 154] width 142 height 21
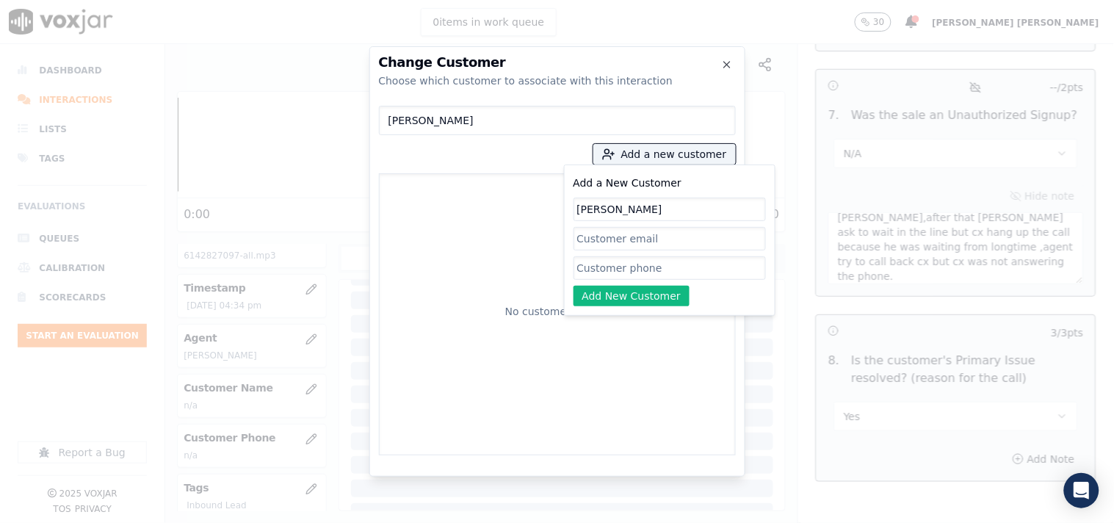
type input "[PERSON_NAME]"
click at [613, 261] on input "Add a New Customer" at bounding box center [669, 267] width 192 height 23
paste input "6142827097"
type input "6142827097"
click at [622, 296] on button "Add New Customer" at bounding box center [631, 296] width 117 height 21
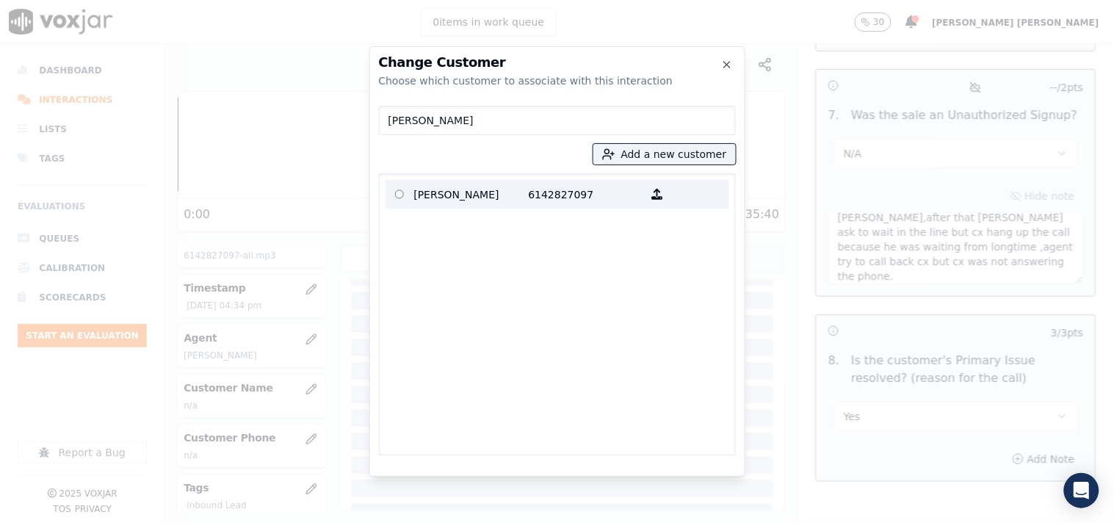
click at [497, 200] on p "[PERSON_NAME]" at bounding box center [471, 194] width 115 height 23
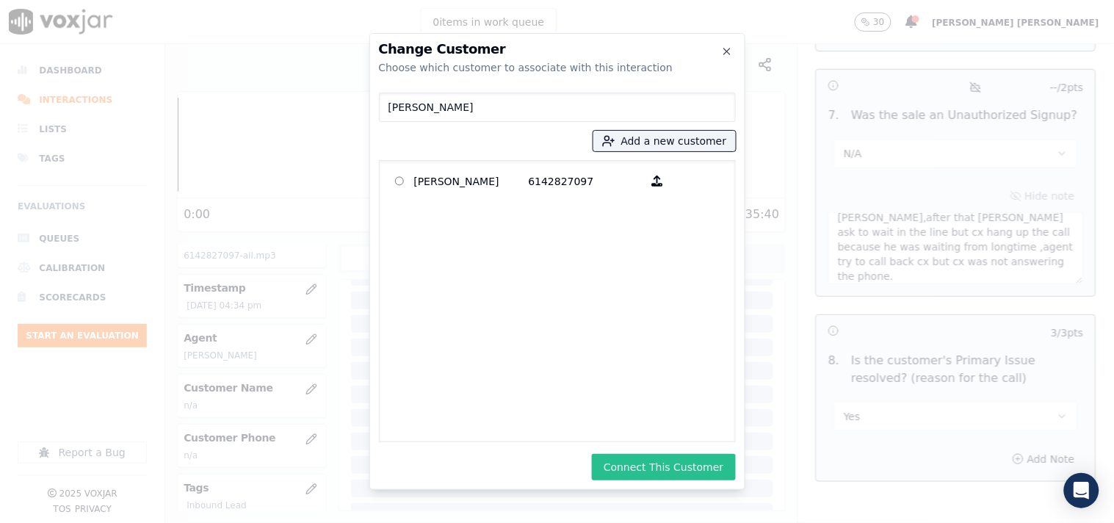
click at [641, 459] on button "Connect This Customer" at bounding box center [663, 467] width 143 height 26
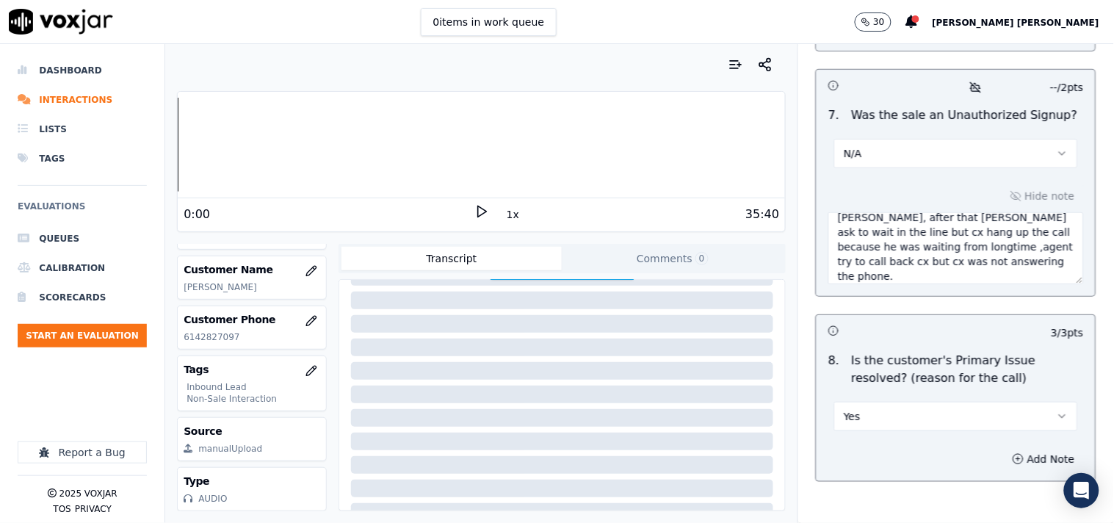
scroll to position [49, 0]
type textarea "Call id-20250915-112121 While doing CTS verification there was line issue from …"
click at [951, 184] on div "Hide note Call id-20250915-112121 While doing CTS verification there was line i…" at bounding box center [955, 235] width 279 height 122
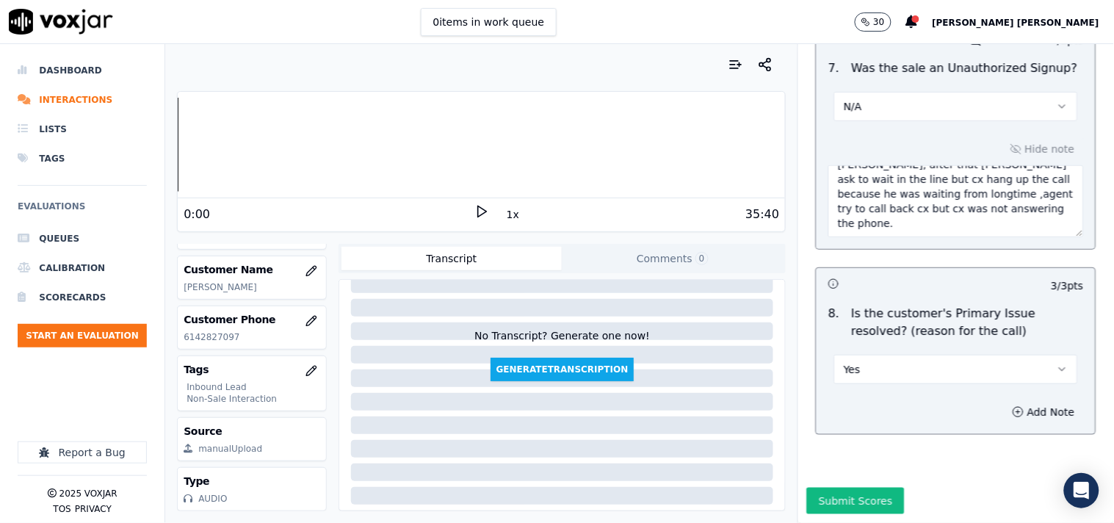
scroll to position [0, 0]
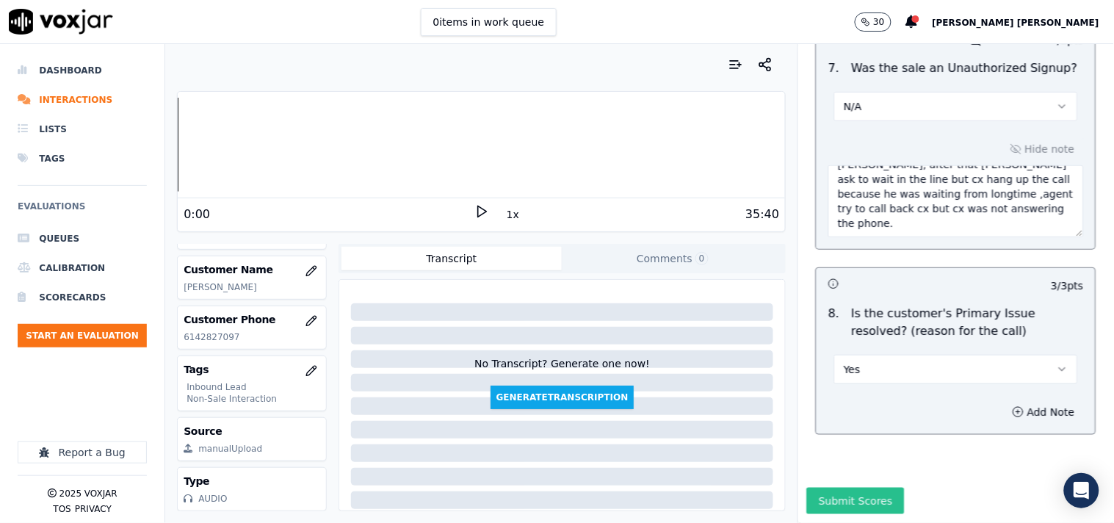
click at [847, 487] on button "Submit Scores" at bounding box center [856, 500] width 98 height 26
